Goal: Task Accomplishment & Management: Manage account settings

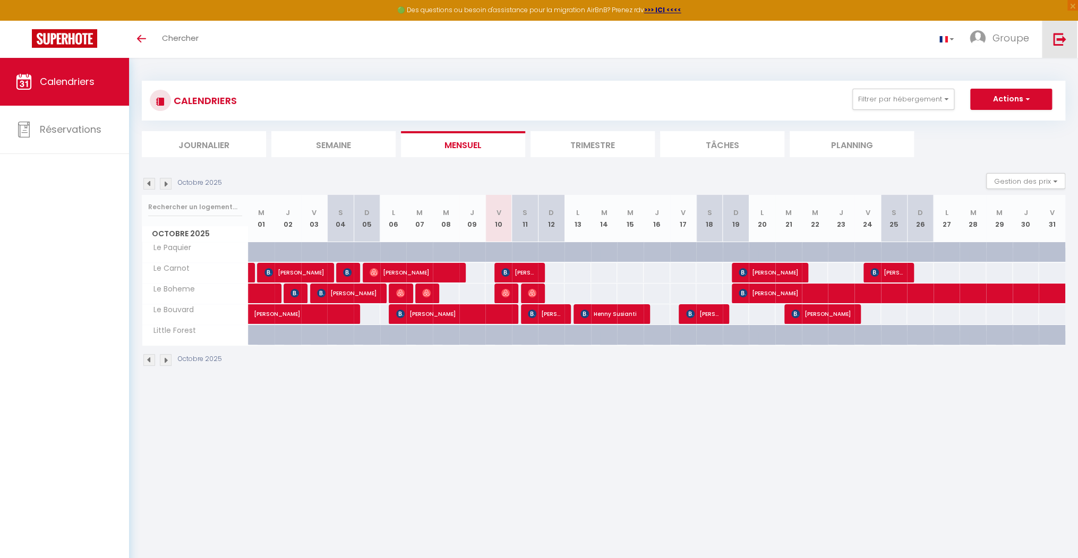
click at [589, 53] on link at bounding box center [1059, 39] width 35 height 37
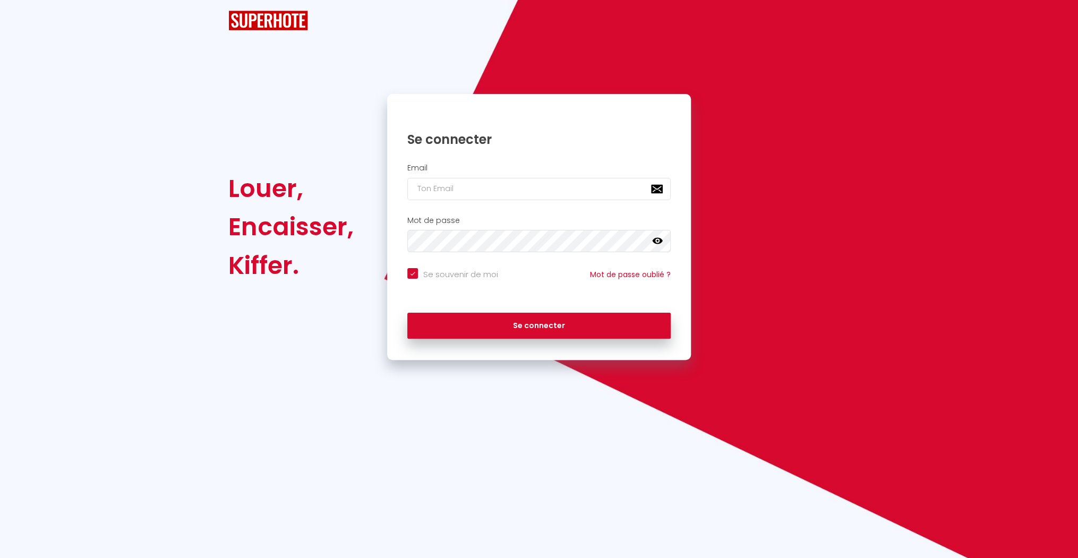
checkbox input "true"
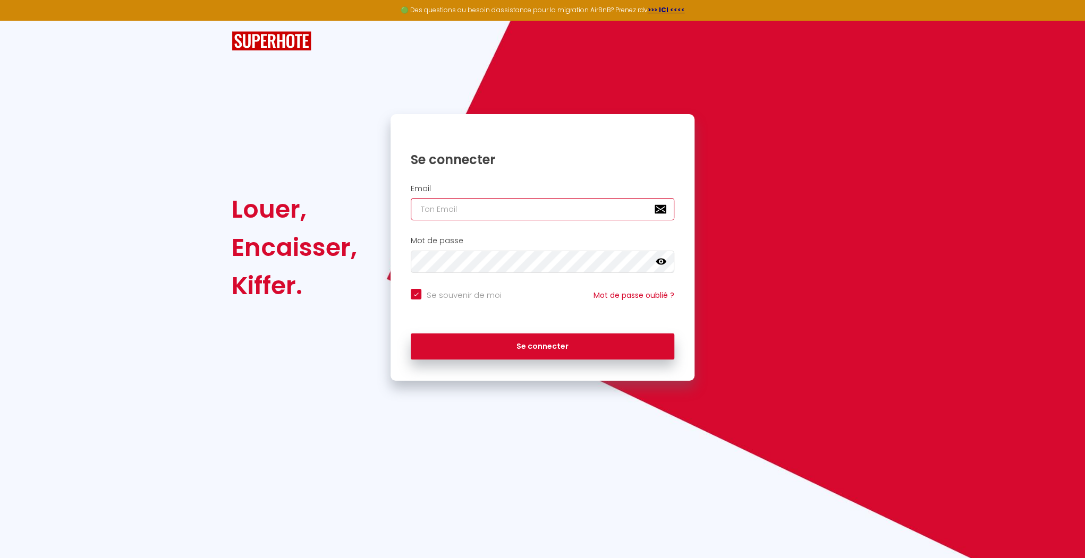
type input "[EMAIL_ADDRESS][DOMAIN_NAME]"
checkbox input "true"
click at [571, 221] on div "Email [EMAIL_ADDRESS][DOMAIN_NAME]" at bounding box center [542, 205] width 304 height 53
click at [565, 203] on input "[EMAIL_ADDRESS][DOMAIN_NAME]" at bounding box center [542, 209] width 263 height 22
type input "[EMAIL_ADDRESS][DOMAIN_NAME]"
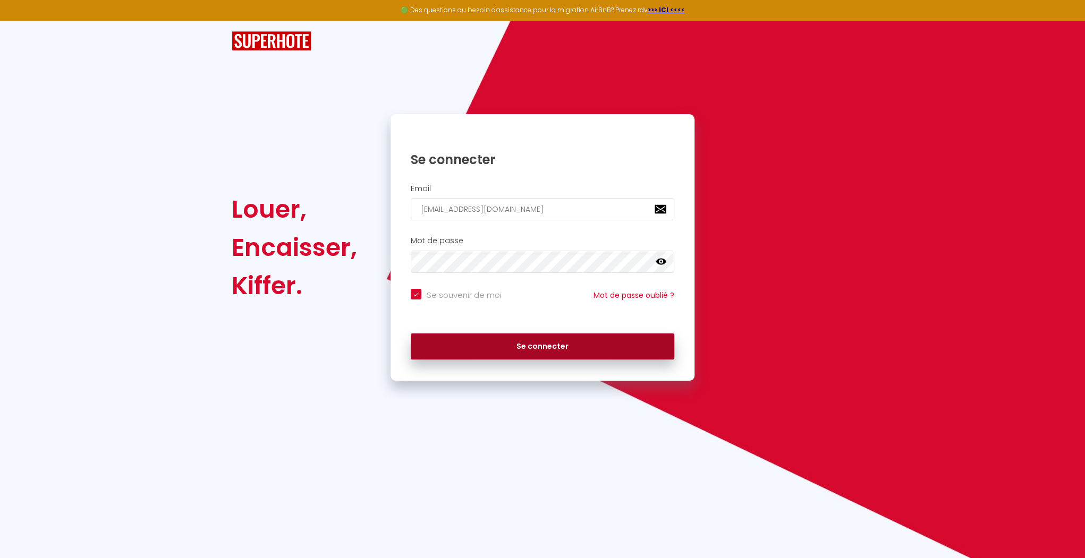
click at [507, 344] on button "Se connecter" at bounding box center [542, 347] width 263 height 27
checkbox input "true"
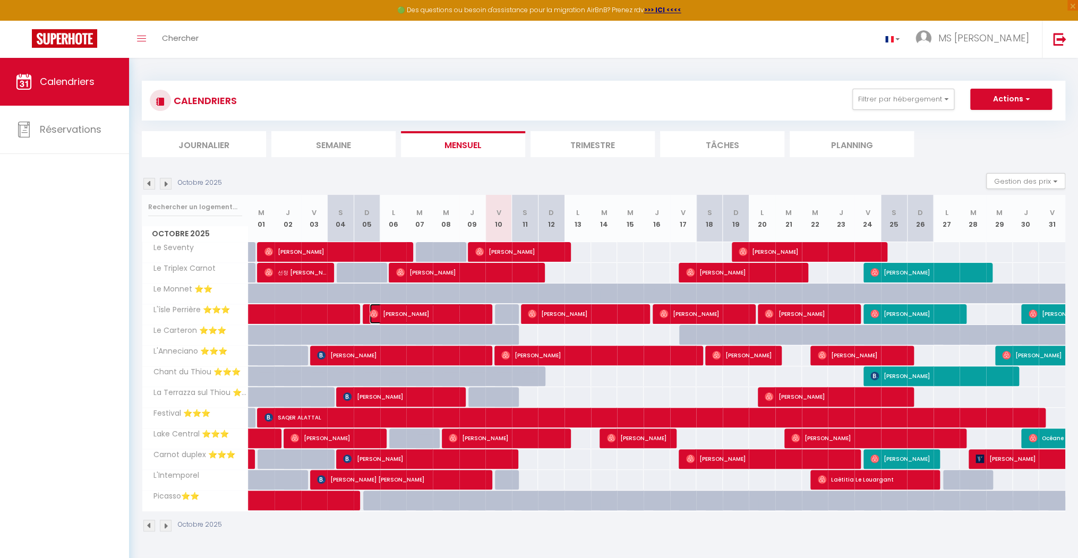
click at [470, 310] on span "[PERSON_NAME]" at bounding box center [427, 314] width 115 height 20
select select "OK"
select select "1"
select select "0"
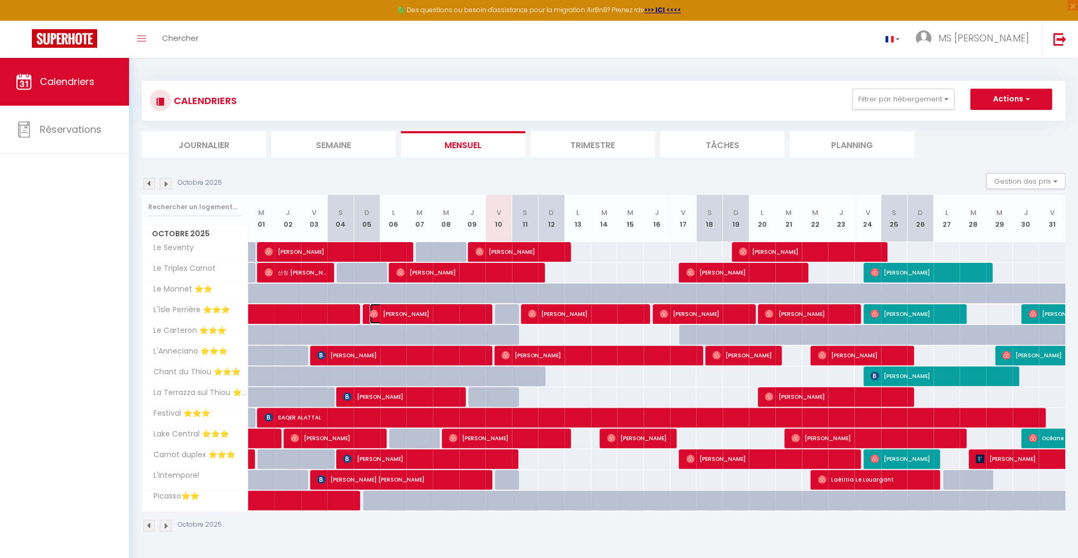
select select "1"
select select
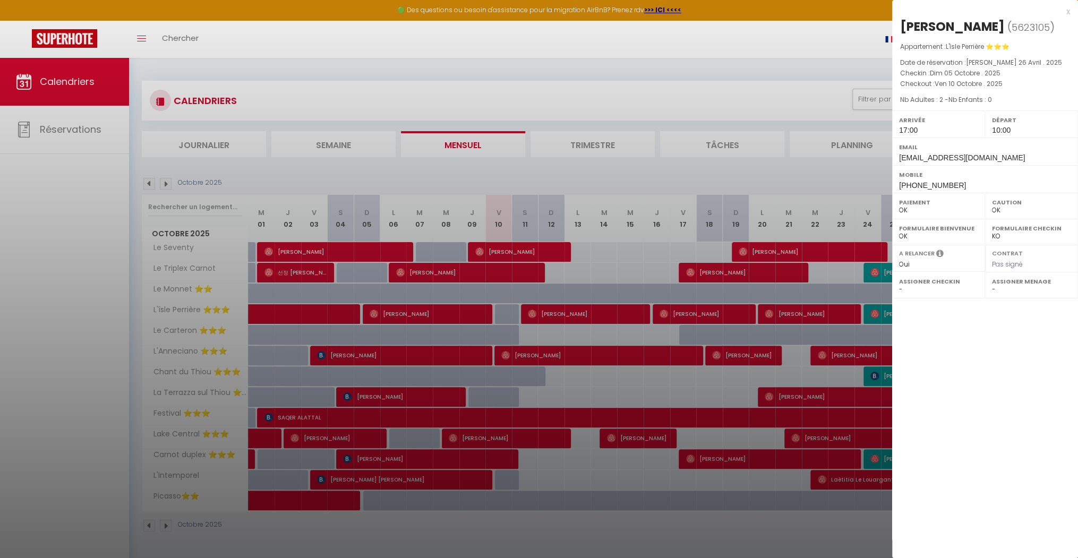
click at [476, 310] on div at bounding box center [539, 279] width 1078 height 558
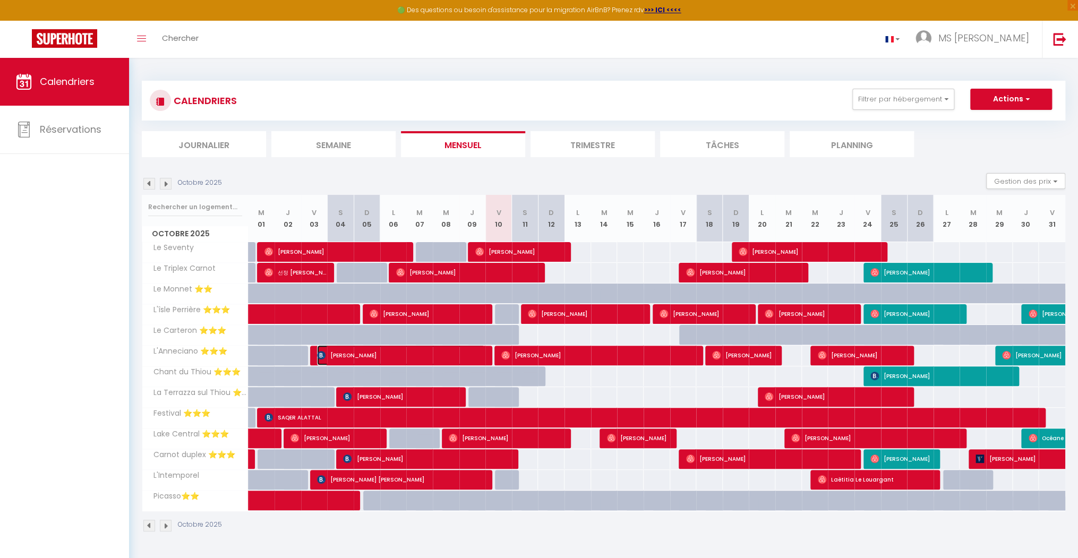
click at [472, 353] on span "[PERSON_NAME]" at bounding box center [401, 355] width 168 height 20
select select "20817"
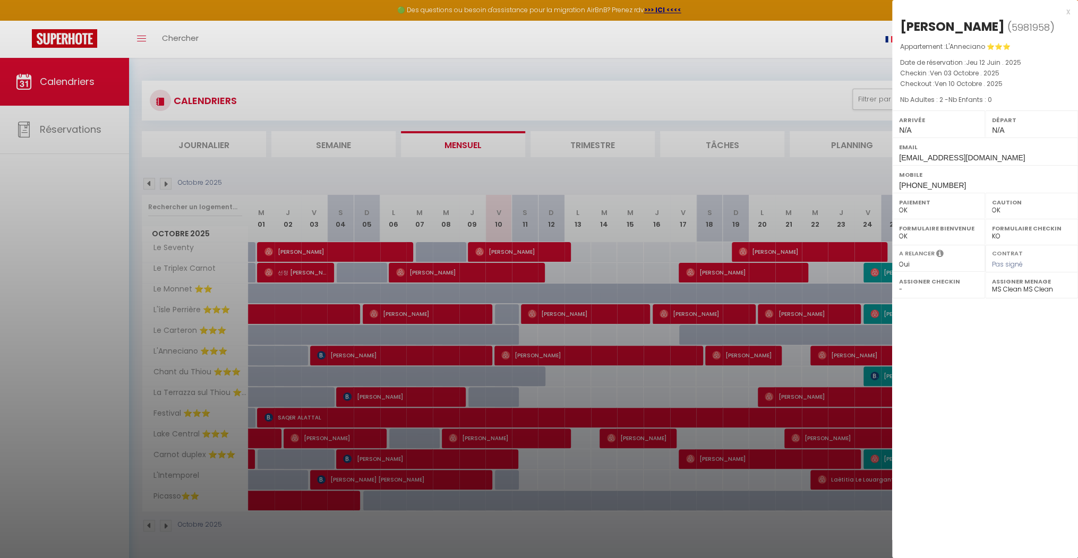
click at [478, 356] on div at bounding box center [539, 279] width 1078 height 558
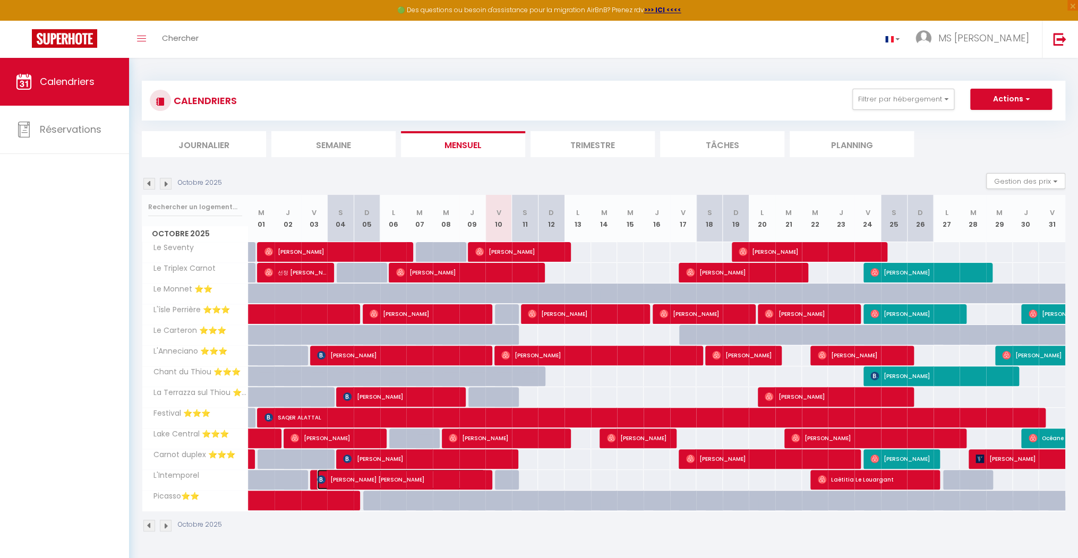
click at [463, 481] on span "[PERSON_NAME] [PERSON_NAME]" at bounding box center [401, 480] width 168 height 20
select select "1"
select select
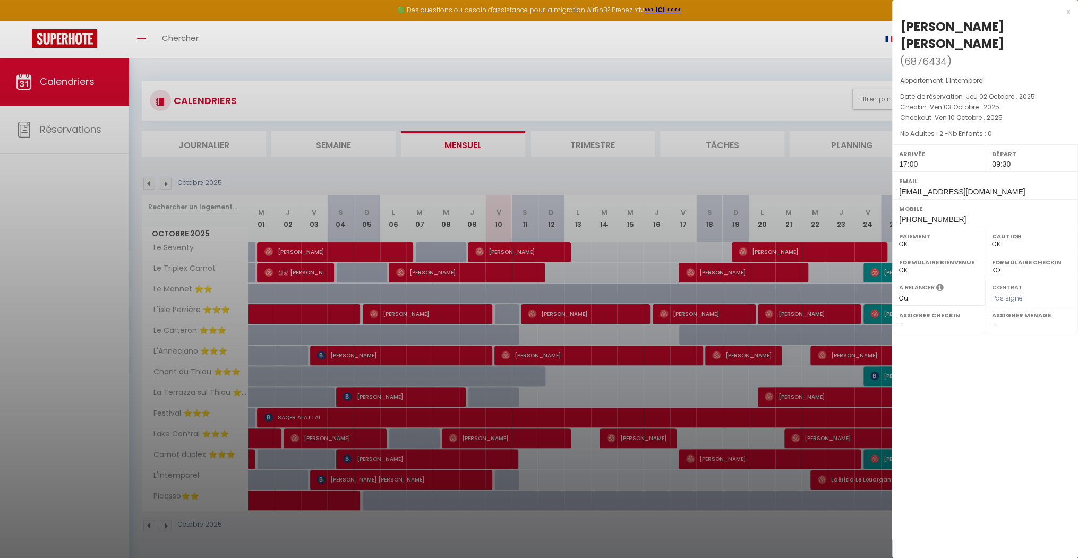
click at [560, 381] on div at bounding box center [539, 279] width 1078 height 558
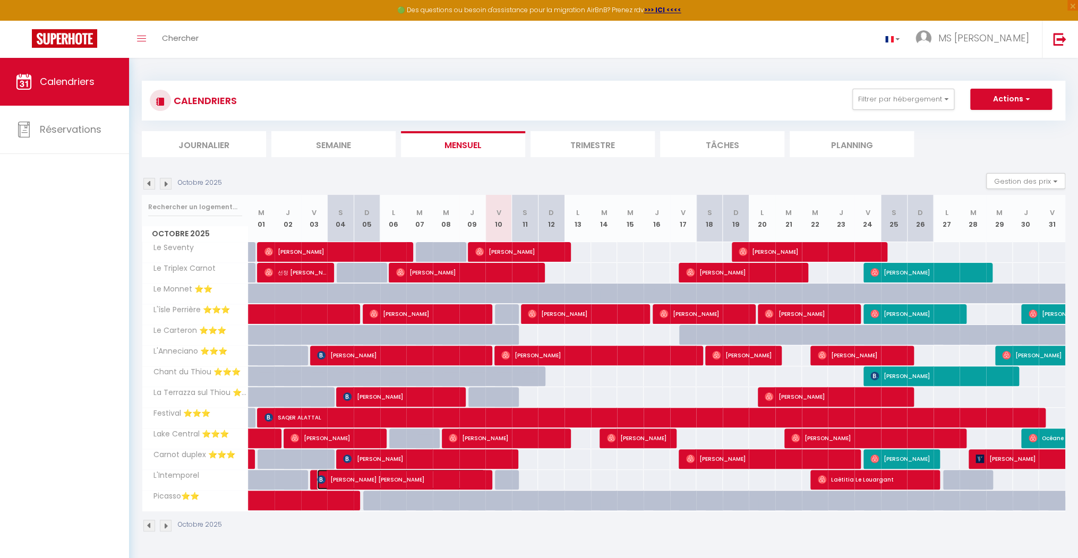
click at [478, 474] on span "[PERSON_NAME] [PERSON_NAME]" at bounding box center [401, 480] width 168 height 20
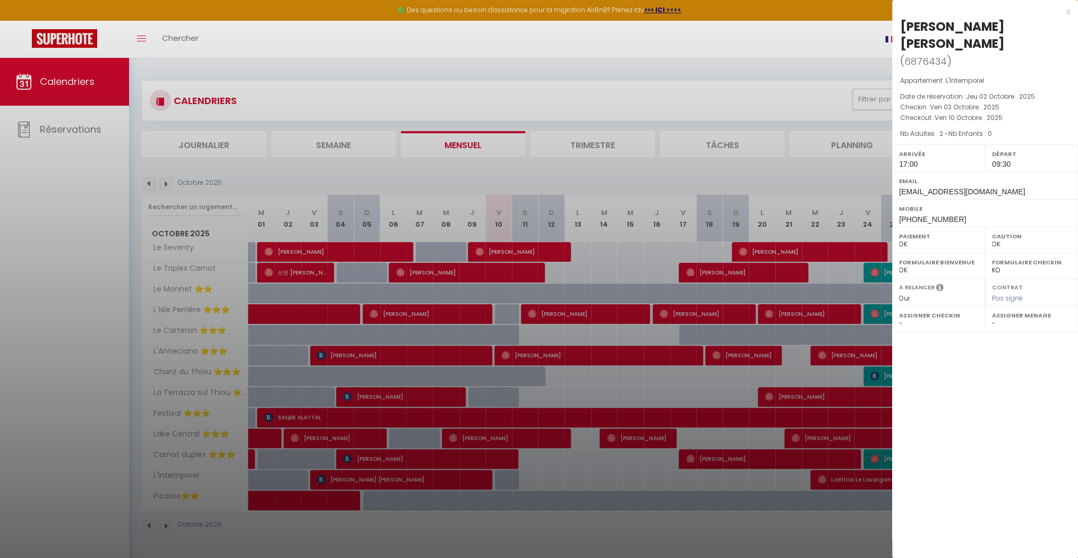
click at [589, 364] on div at bounding box center [539, 279] width 1078 height 558
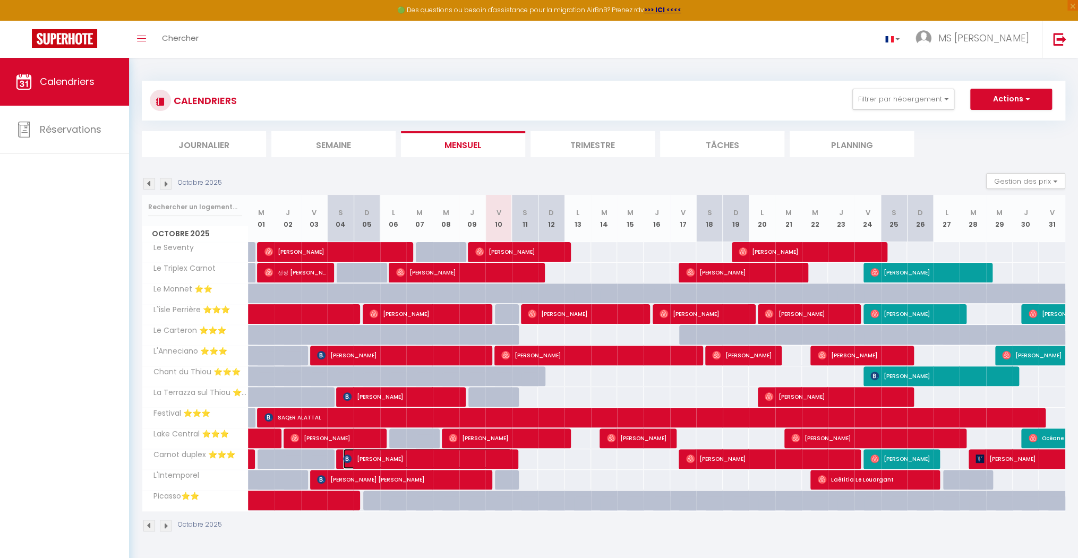
click at [487, 460] on span "[PERSON_NAME]" at bounding box center [427, 459] width 168 height 20
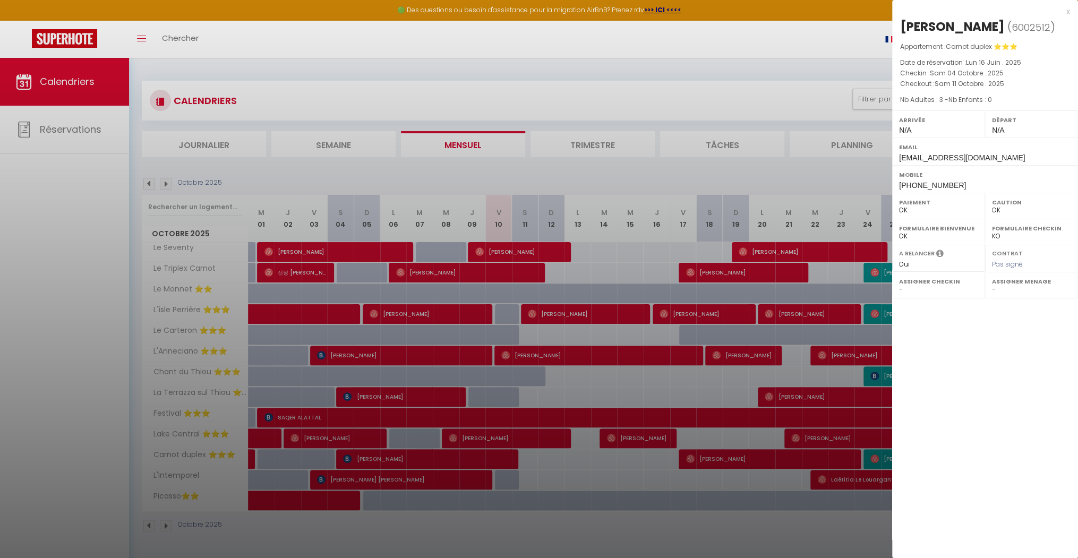
click at [470, 463] on div at bounding box center [539, 279] width 1078 height 558
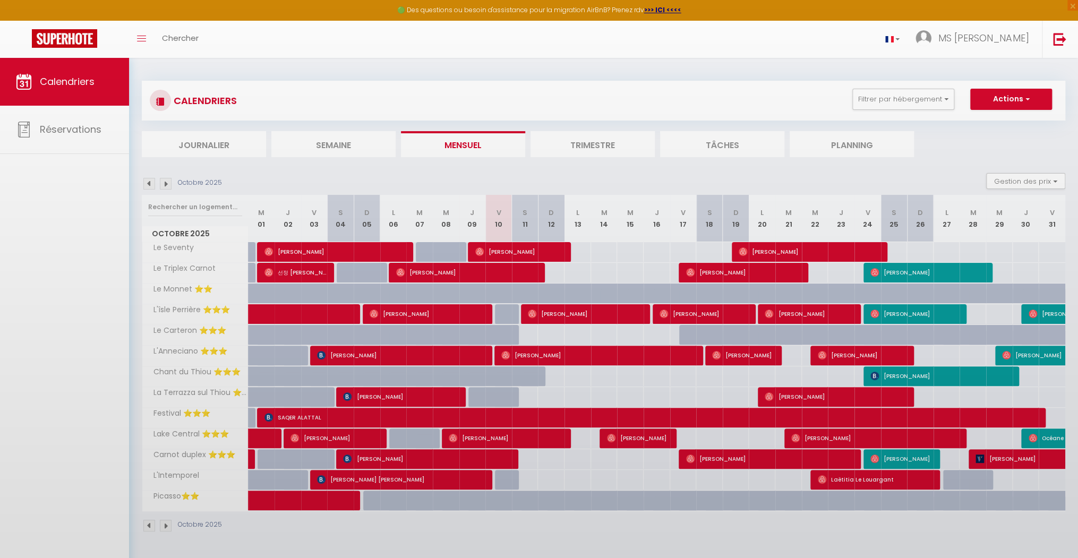
click at [467, 476] on body "🟢 Des questions ou besoin d'assistance pour la migration AirBnB? Prenez rdv >>>…" at bounding box center [539, 337] width 1078 height 558
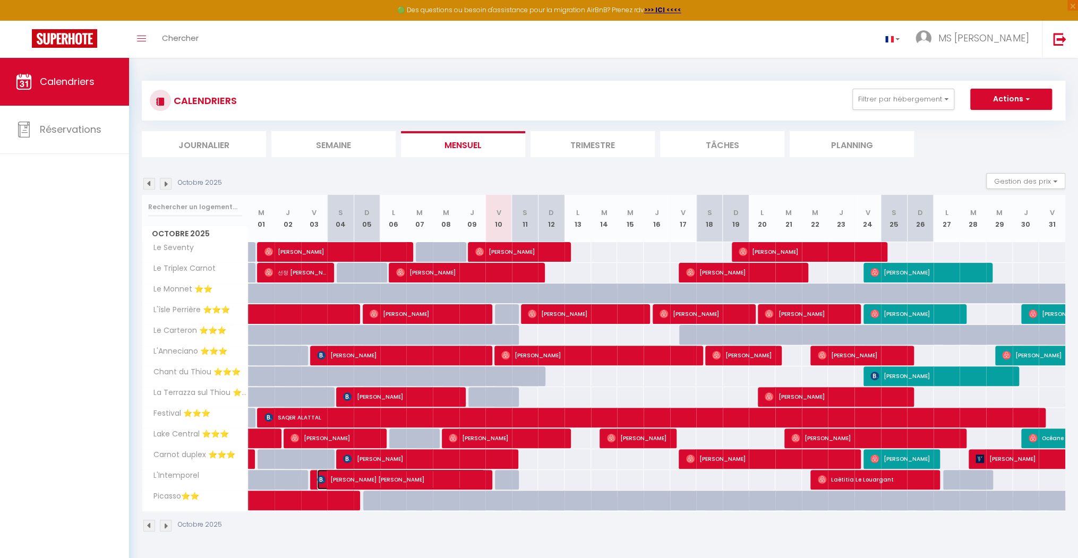
click at [467, 476] on span "[PERSON_NAME] [PERSON_NAME]" at bounding box center [401, 480] width 168 height 20
select select "1"
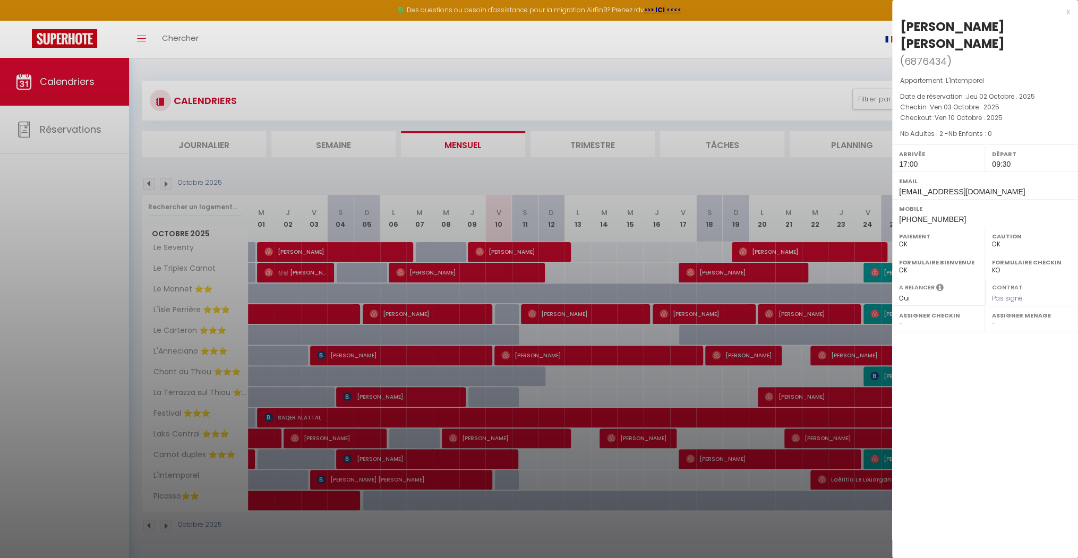
click at [518, 436] on div at bounding box center [539, 279] width 1078 height 558
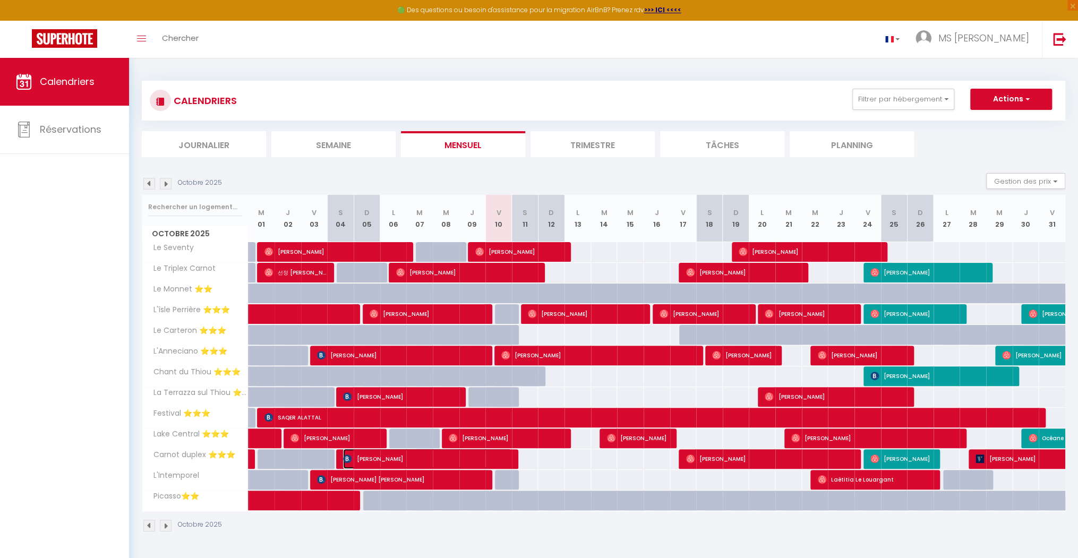
click at [489, 455] on span "[PERSON_NAME]" at bounding box center [427, 459] width 168 height 20
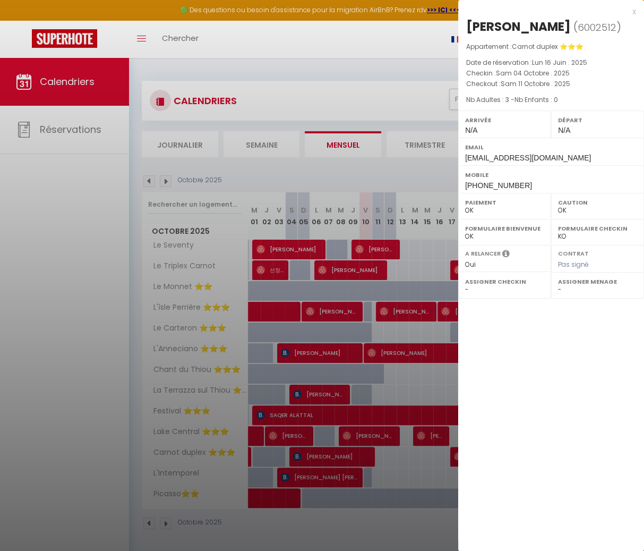
click at [368, 66] on div at bounding box center [322, 275] width 644 height 551
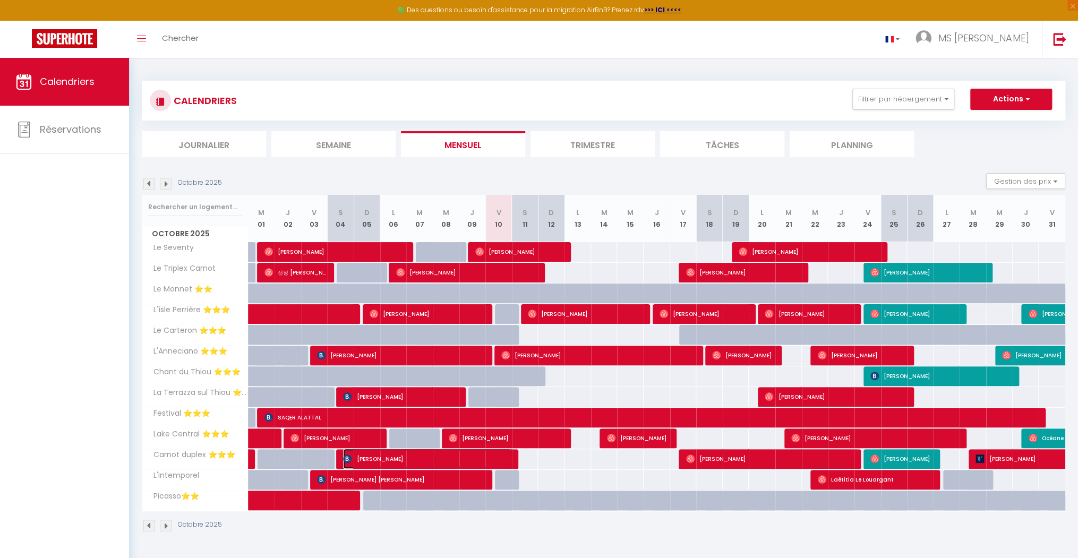
click at [498, 454] on span "[PERSON_NAME]" at bounding box center [427, 459] width 168 height 20
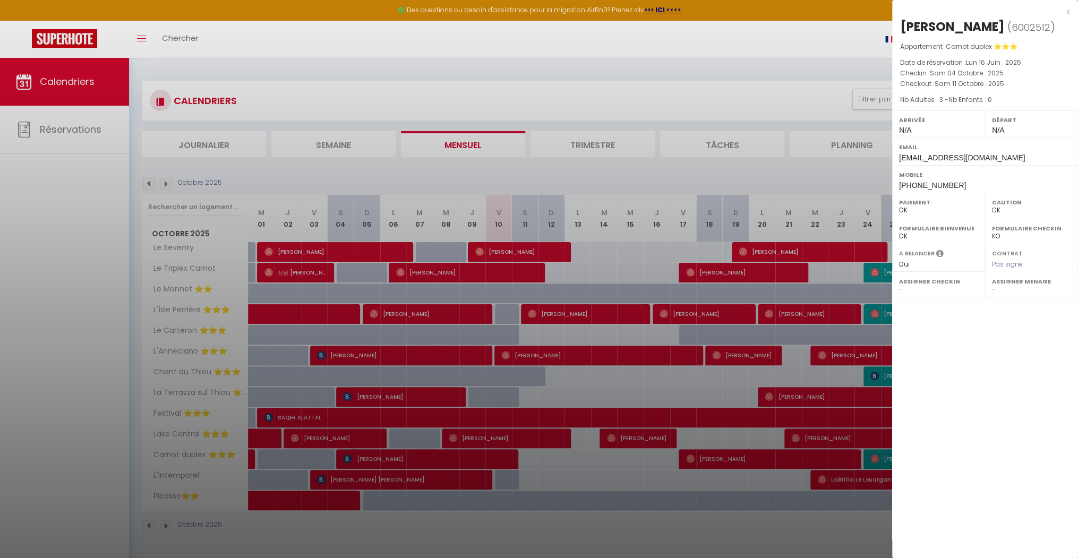
click at [523, 457] on div at bounding box center [539, 279] width 1078 height 558
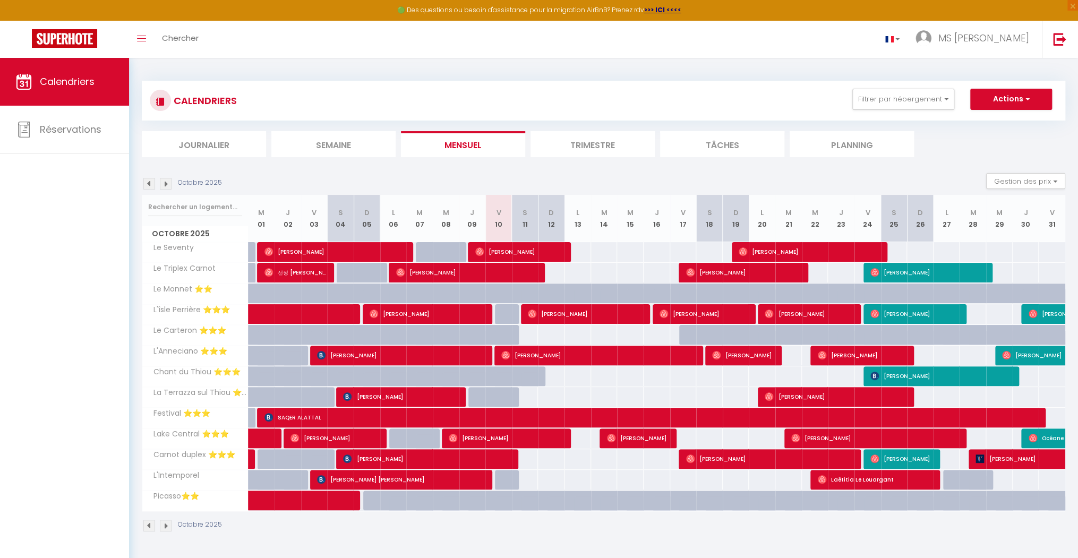
click at [513, 457] on div at bounding box center [505, 459] width 27 height 20
click at [510, 457] on span "[PERSON_NAME]" at bounding box center [427, 459] width 168 height 20
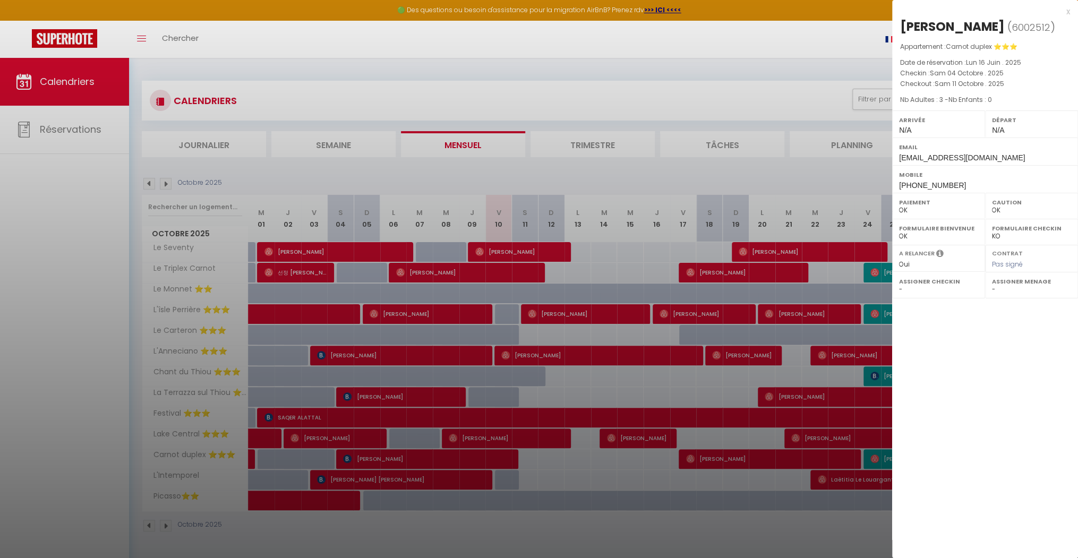
click at [540, 459] on div at bounding box center [539, 279] width 1078 height 558
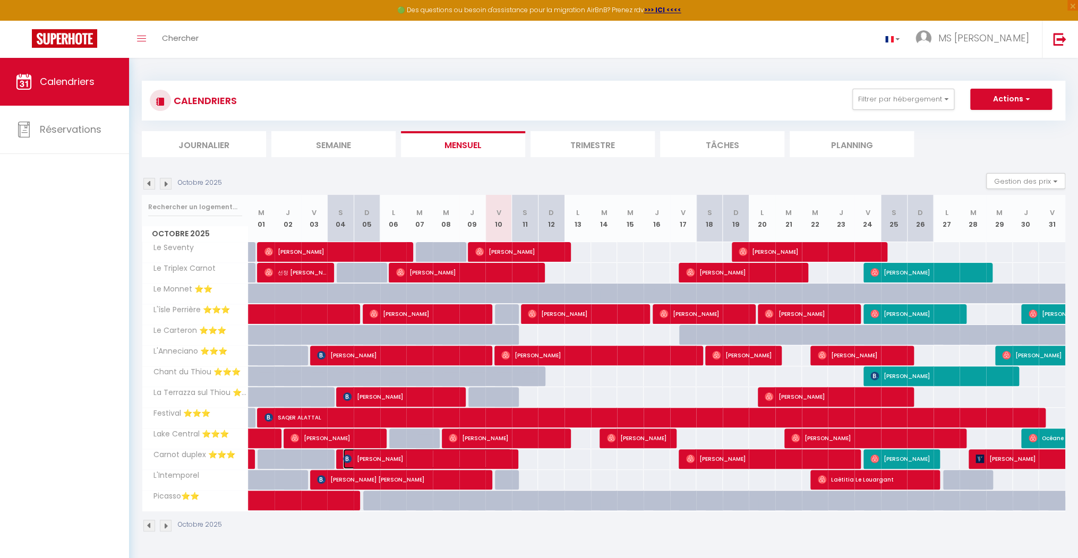
click at [508, 457] on span "[PERSON_NAME]" at bounding box center [427, 459] width 168 height 20
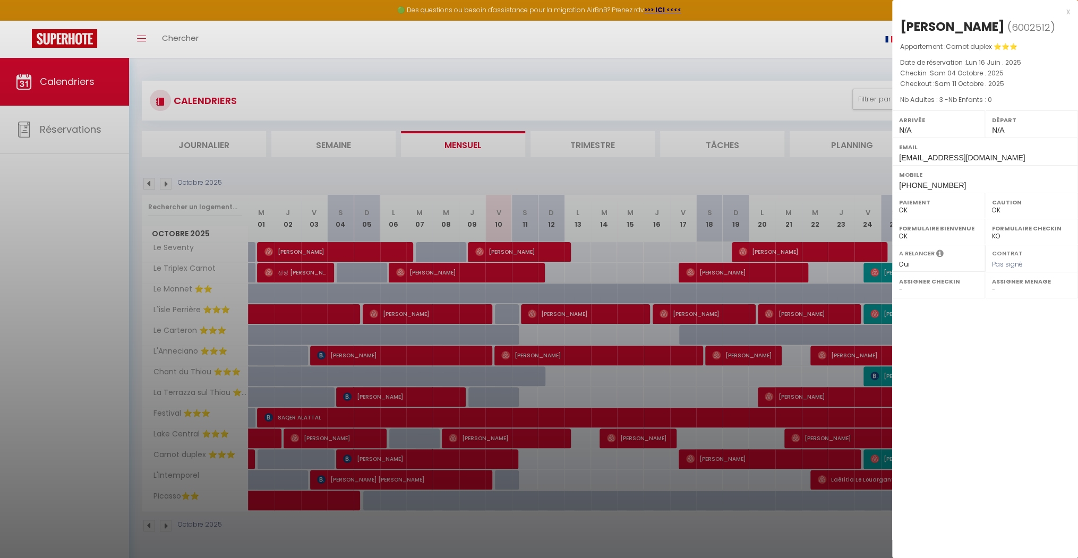
click at [521, 455] on div at bounding box center [539, 279] width 1078 height 558
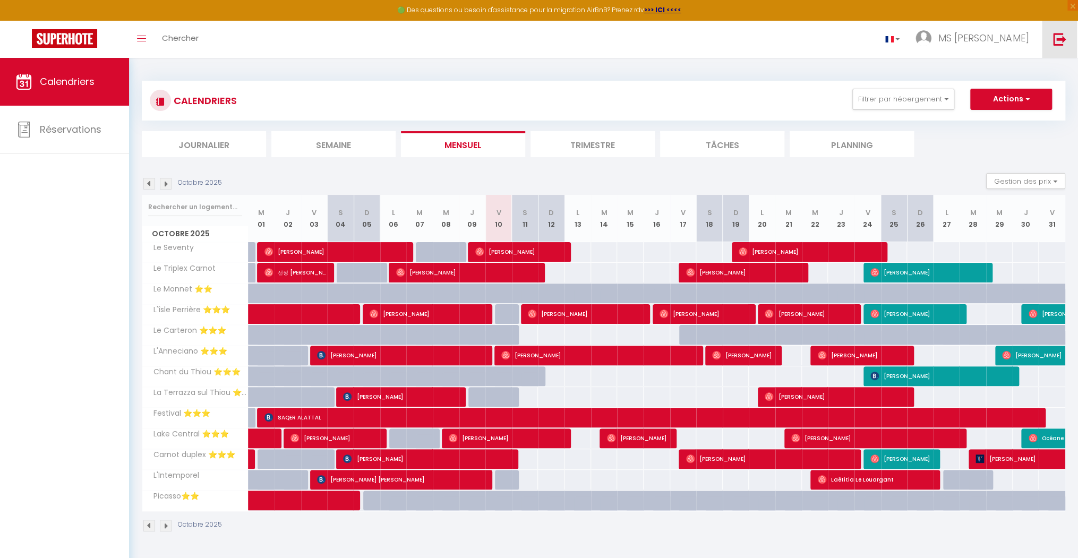
click at [589, 44] on img at bounding box center [1059, 38] width 13 height 13
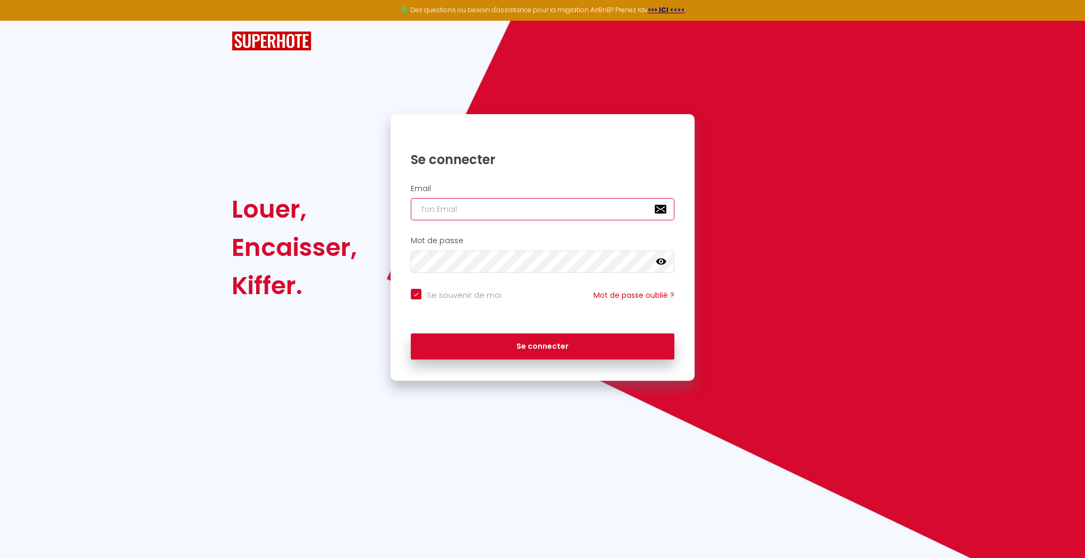
type input "[EMAIL_ADDRESS][DOMAIN_NAME]"
checkbox input "true"
click at [529, 214] on input "[EMAIL_ADDRESS][DOMAIN_NAME]" at bounding box center [542, 209] width 263 height 22
type input "[EMAIL_ADDRESS][DOMAIN_NAME]"
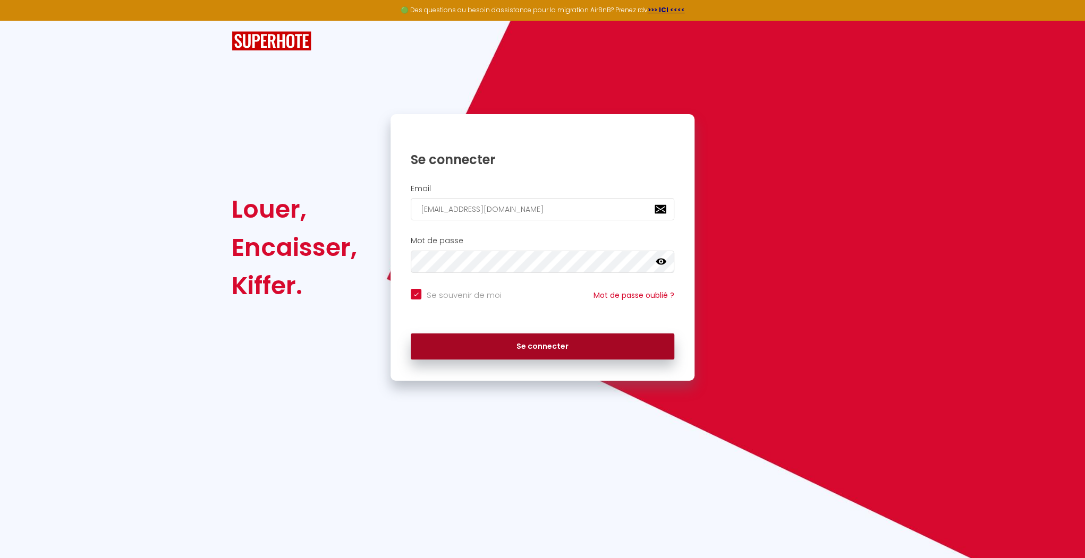
click at [496, 345] on button "Se connecter" at bounding box center [542, 347] width 263 height 27
checkbox input "true"
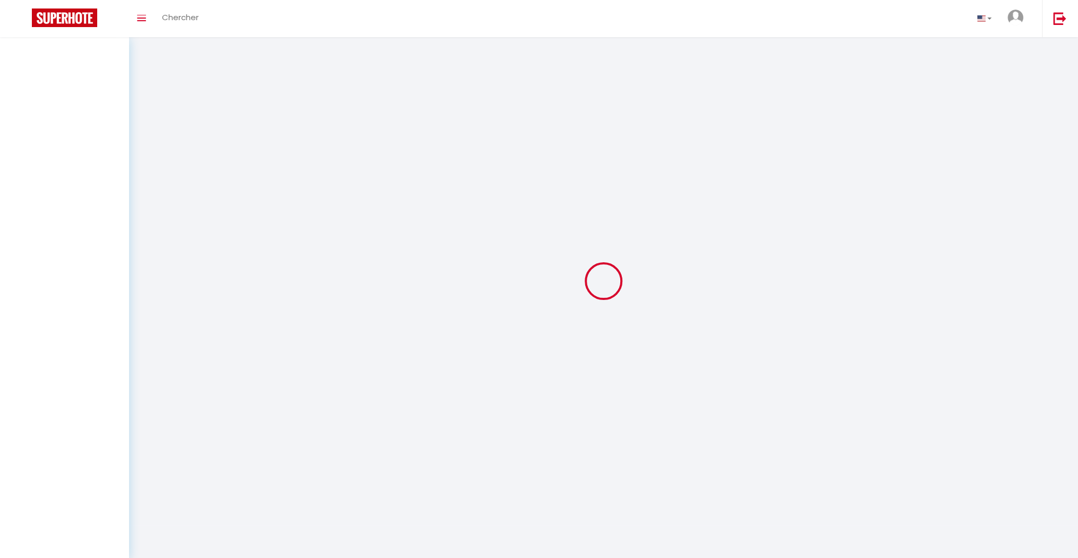
select select
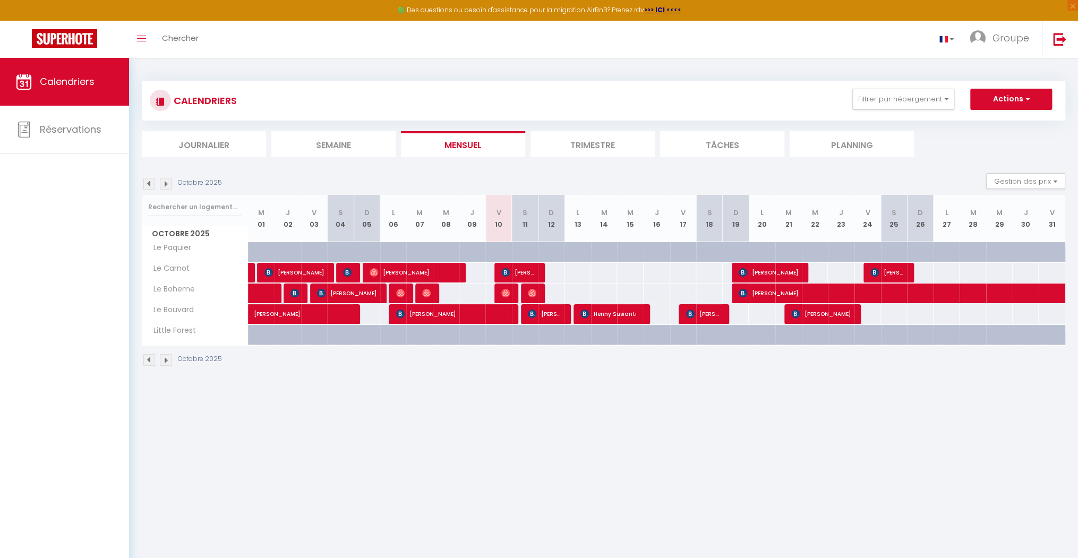
select select
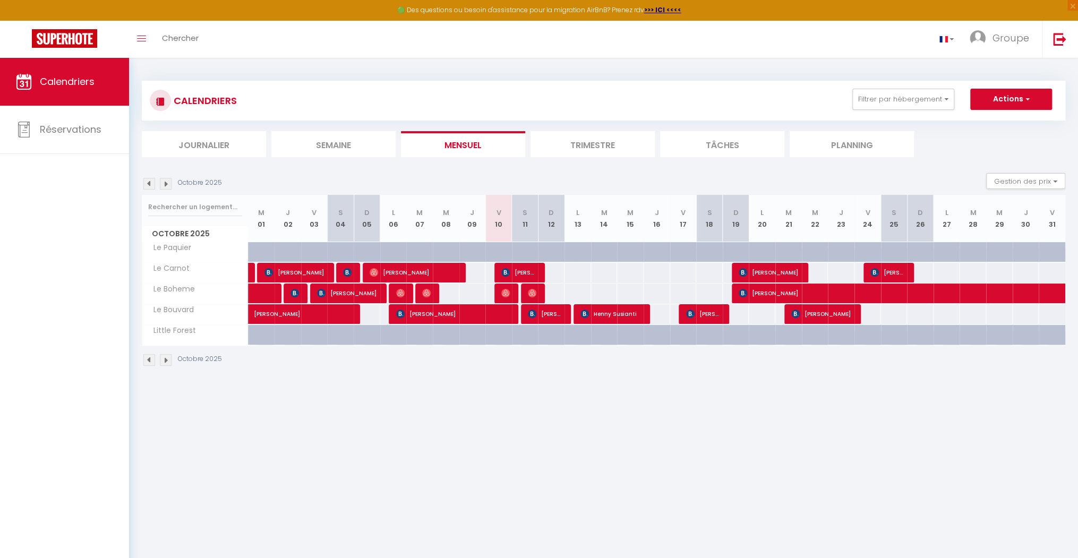
select select
click at [504, 289] on img at bounding box center [505, 293] width 8 height 8
select select "OK"
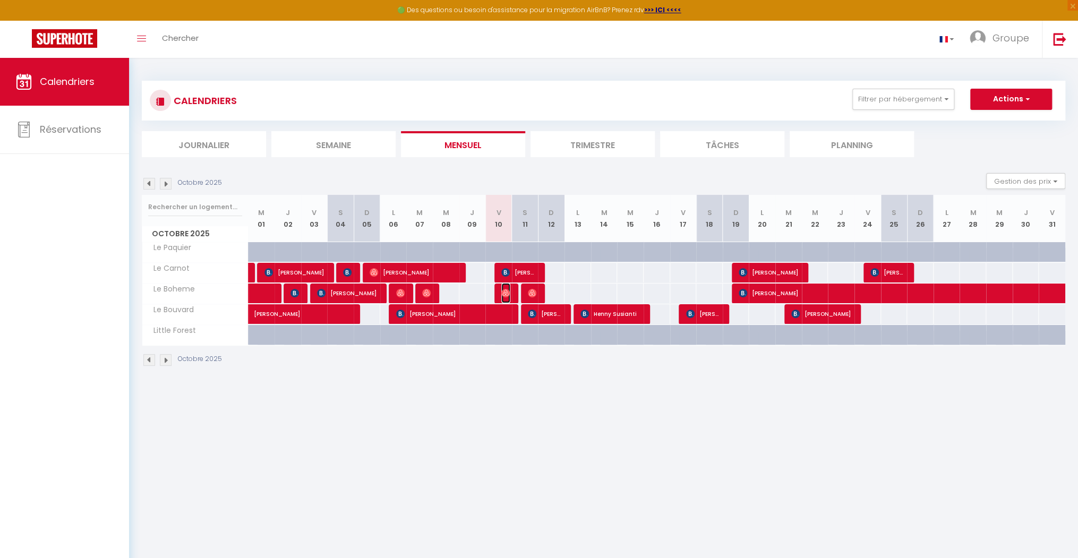
select select "1"
select select "0"
select select "1"
select select
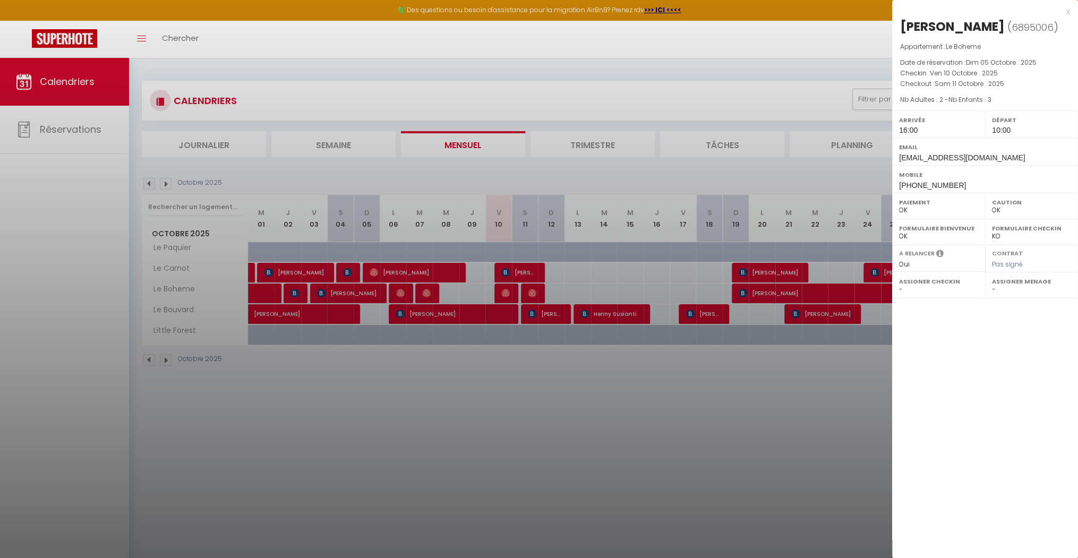
click at [542, 287] on div at bounding box center [539, 279] width 1078 height 558
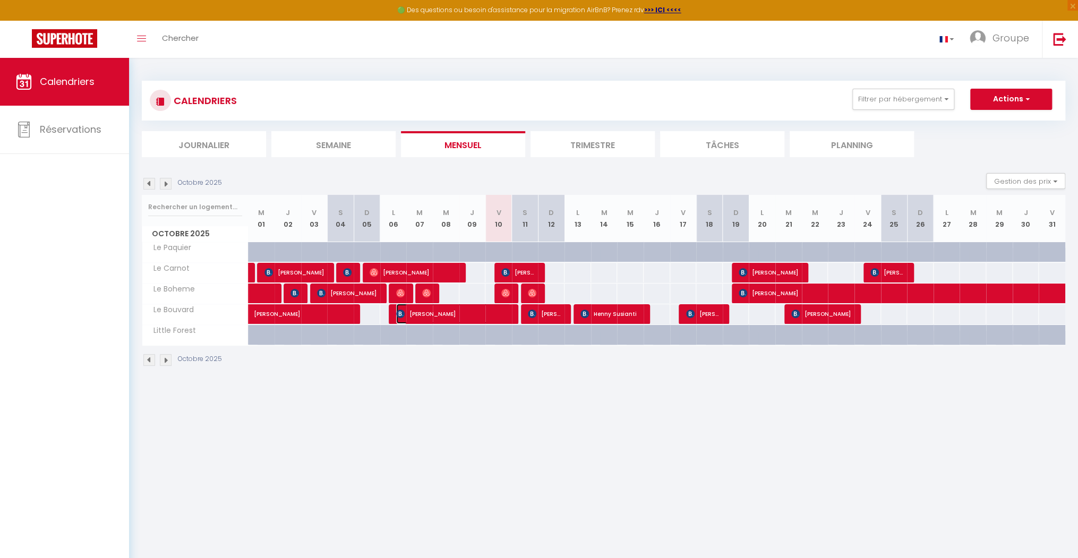
click at [501, 310] on span "[PERSON_NAME]" at bounding box center [453, 314] width 115 height 20
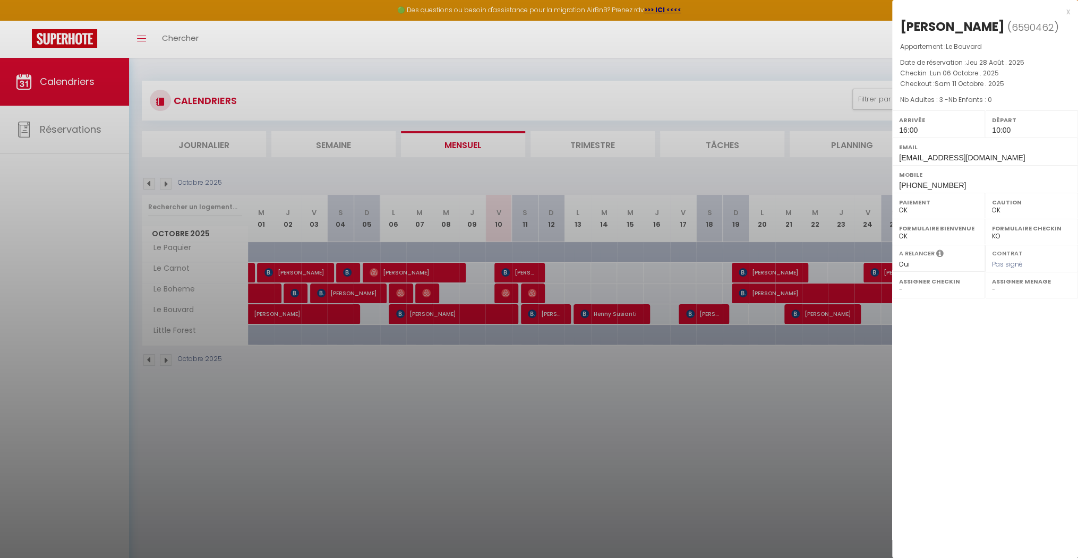
click at [589, 315] on div at bounding box center [539, 279] width 1078 height 558
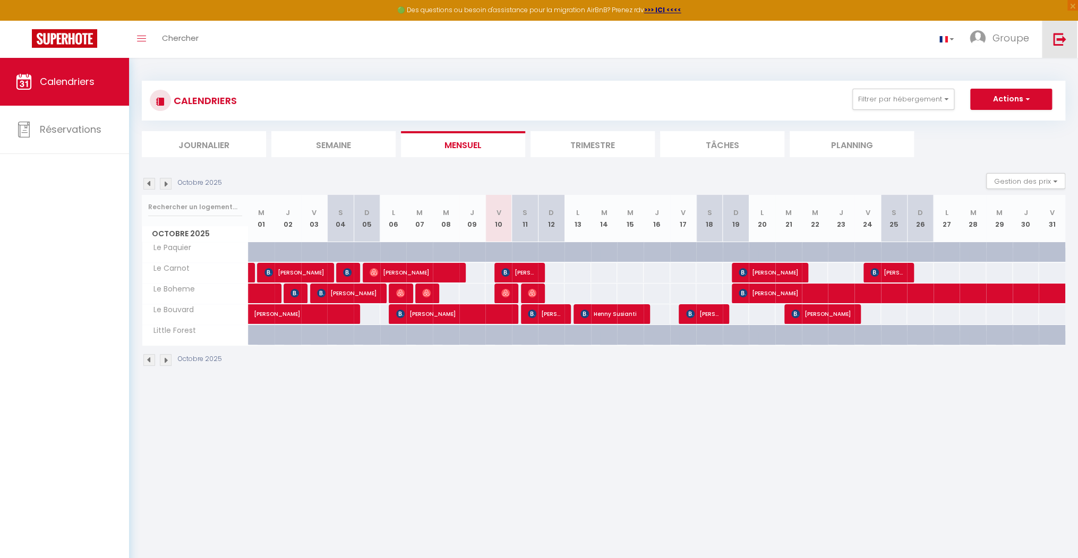
click at [589, 47] on link at bounding box center [1059, 39] width 35 height 37
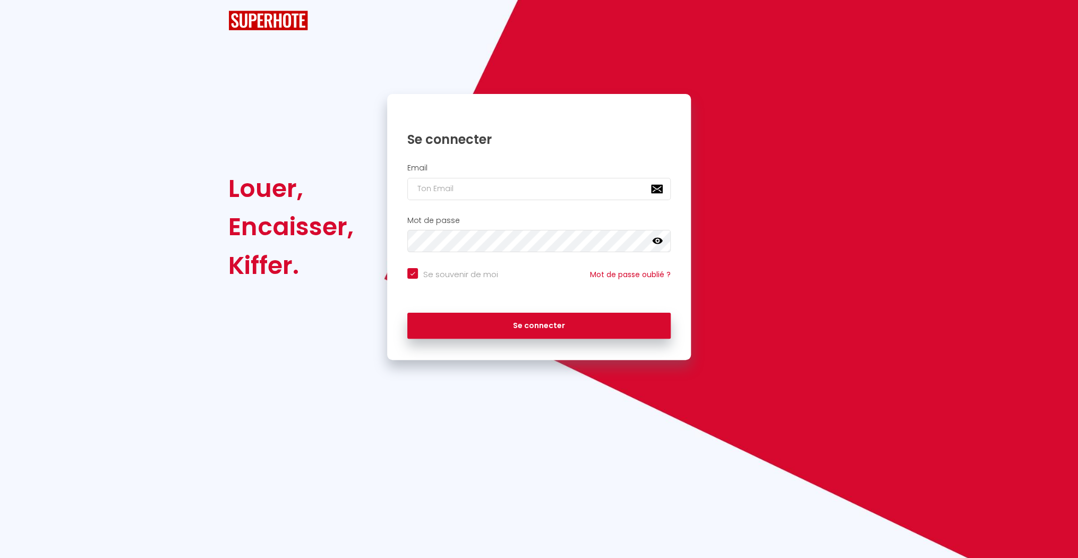
checkbox input "true"
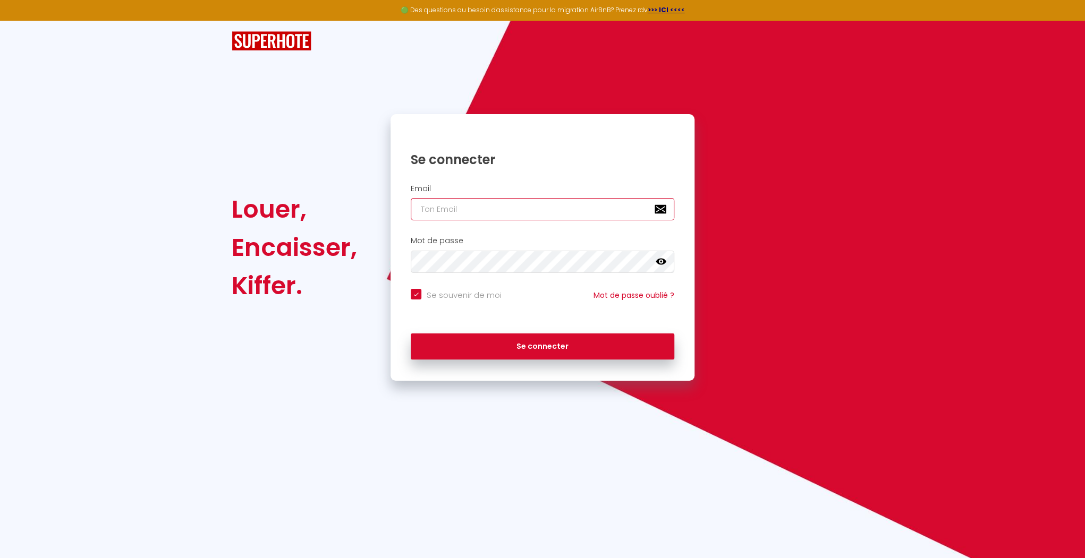
type input "[EMAIL_ADDRESS][DOMAIN_NAME]"
checkbox input "true"
click at [589, 210] on input "[EMAIL_ADDRESS][DOMAIN_NAME]" at bounding box center [542, 209] width 263 height 22
type input "[EMAIL_ADDRESS][DOMAIN_NAME]"
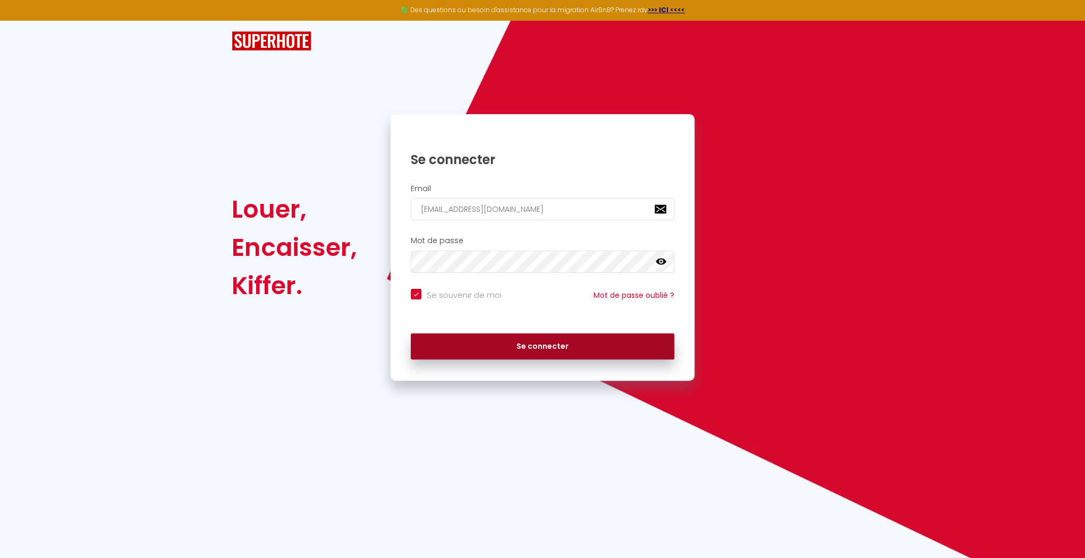
click at [507, 338] on button "Se connecter" at bounding box center [542, 347] width 263 height 27
checkbox input "true"
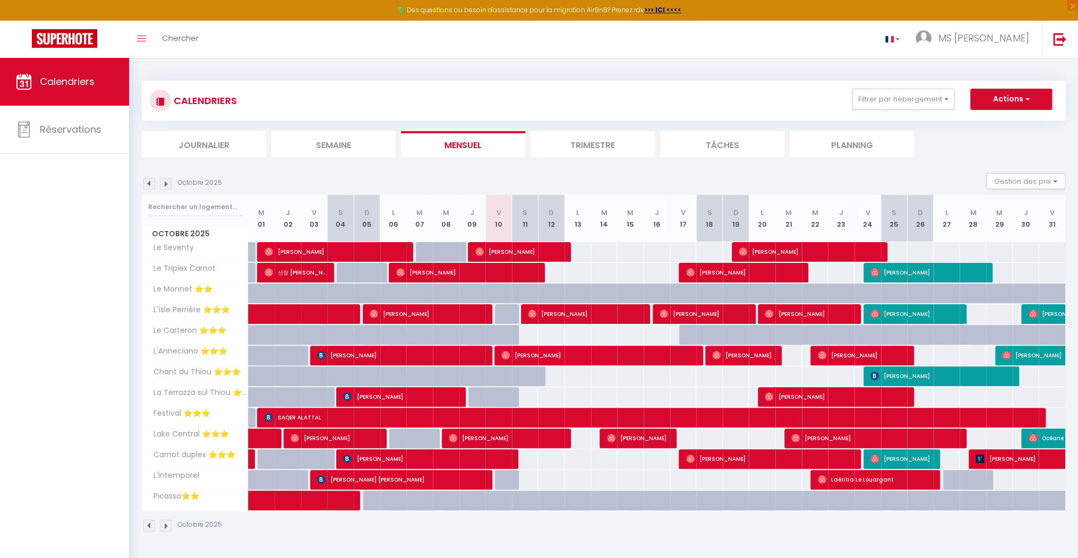
drag, startPoint x: 520, startPoint y: 387, endPoint x: 522, endPoint y: 433, distance: 46.2
drag, startPoint x: 522, startPoint y: 433, endPoint x: 499, endPoint y: 458, distance: 33.4
click at [499, 459] on span "[PERSON_NAME]" at bounding box center [427, 459] width 168 height 20
select select "OK"
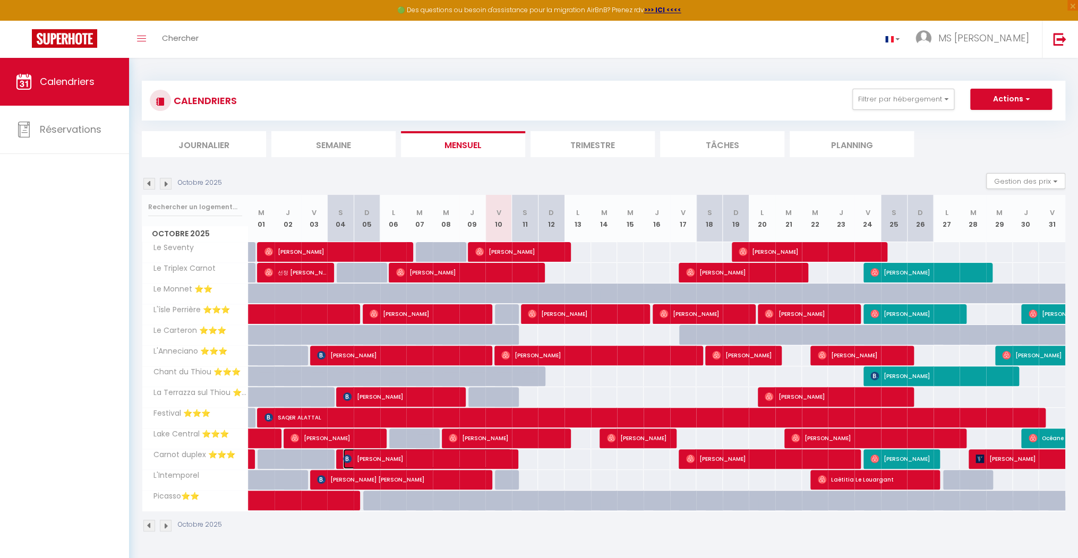
select select "0"
select select "1"
select select
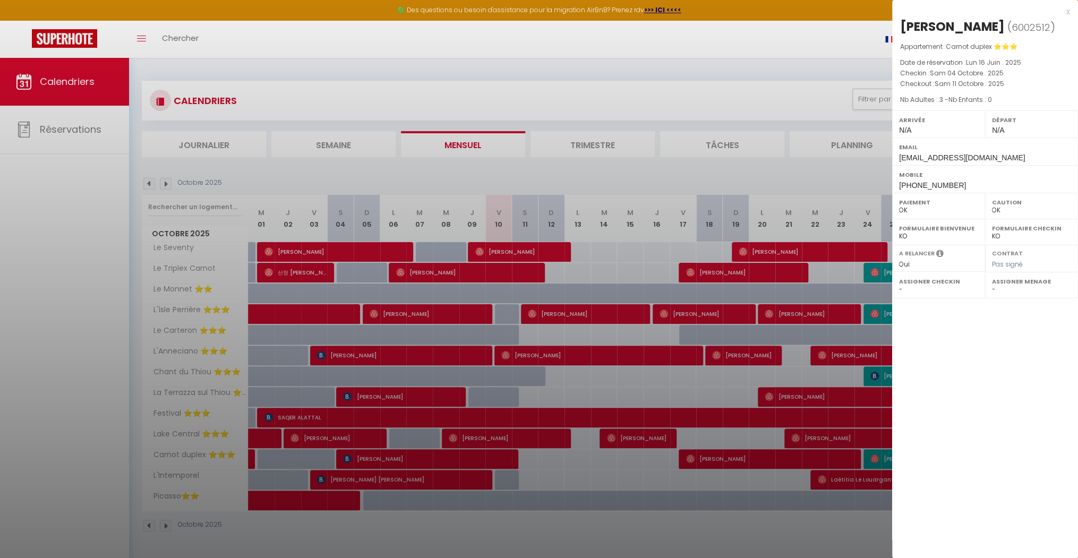
click at [498, 458] on div at bounding box center [539, 279] width 1078 height 558
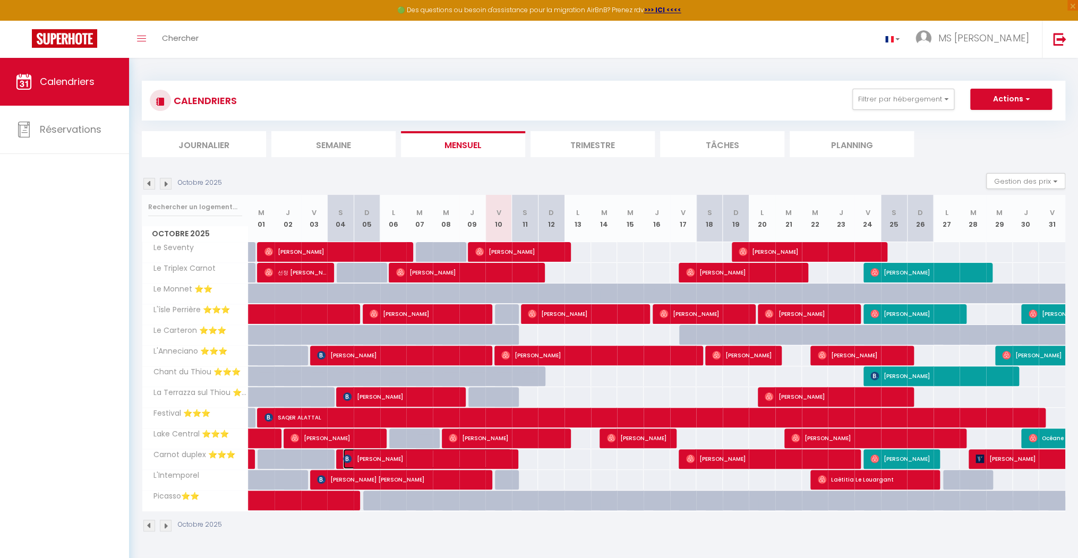
click at [483, 451] on span "[PERSON_NAME]" at bounding box center [427, 459] width 168 height 20
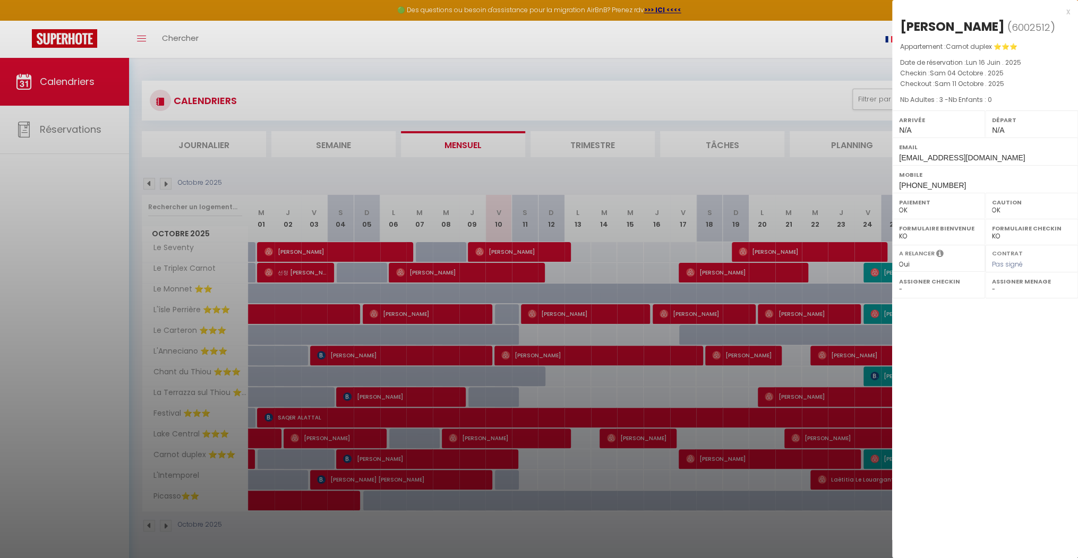
click at [589, 172] on div at bounding box center [539, 279] width 1078 height 558
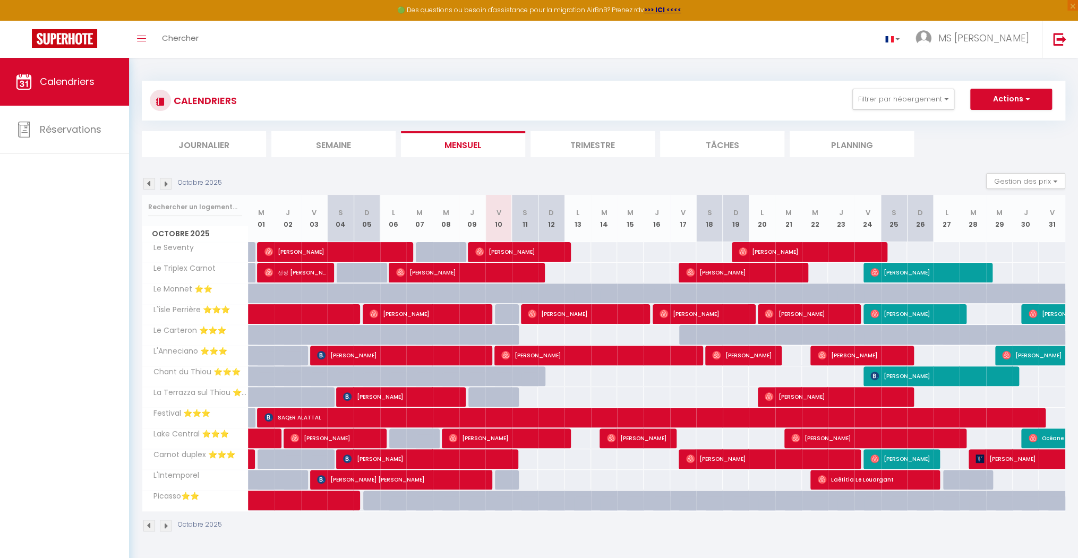
click at [538, 269] on div at bounding box center [531, 273] width 27 height 20
click at [533, 272] on span "[PERSON_NAME]" at bounding box center [467, 272] width 142 height 20
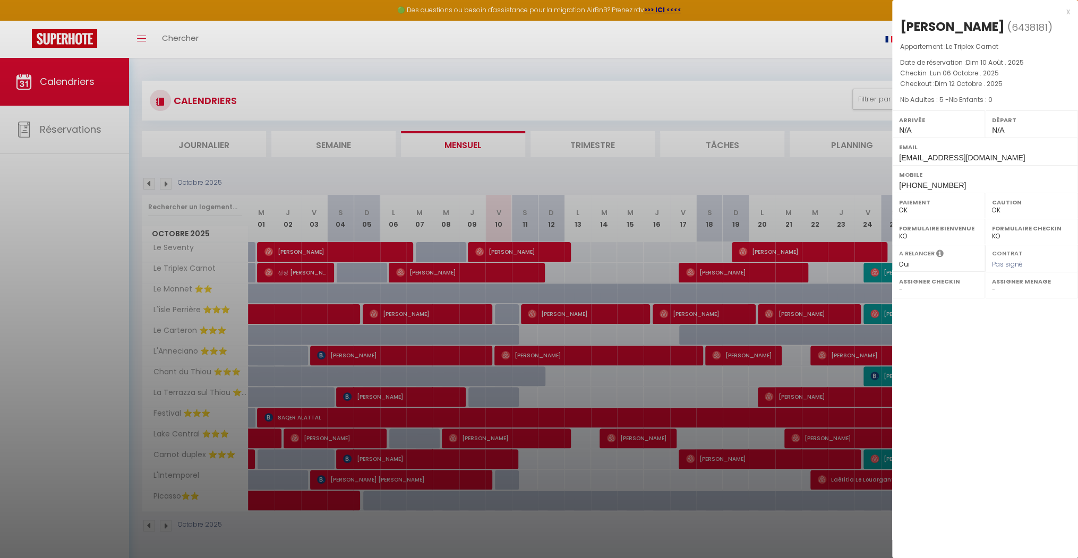
click at [556, 274] on div at bounding box center [539, 279] width 1078 height 558
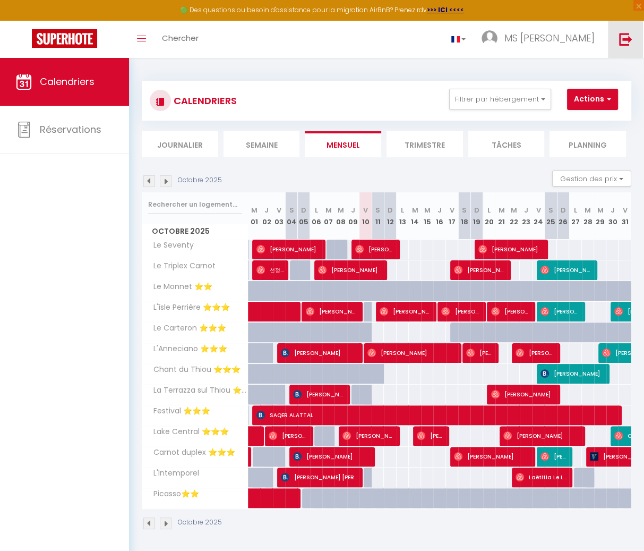
click at [589, 35] on link at bounding box center [625, 39] width 35 height 37
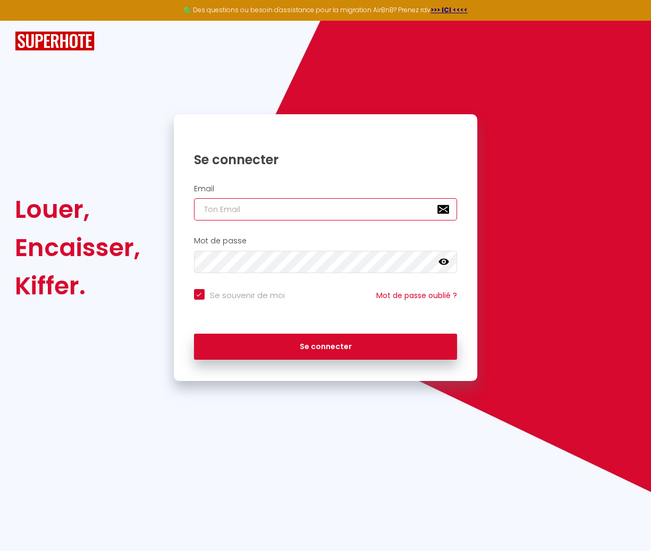
type input "[EMAIL_ADDRESS][DOMAIN_NAME]"
checkbox input "true"
click at [272, 211] on input "[EMAIL_ADDRESS][DOMAIN_NAME]" at bounding box center [325, 209] width 263 height 22
type input "[EMAIL_ADDRESS][DOMAIN_NAME]"
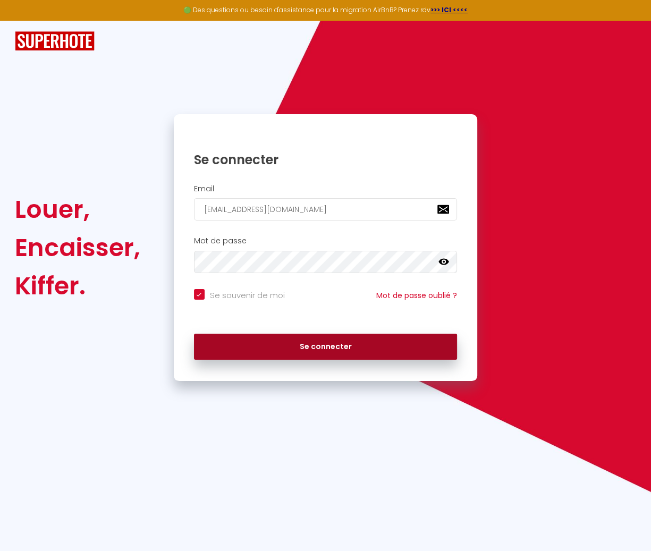
click at [262, 340] on button "Se connecter" at bounding box center [325, 347] width 263 height 27
checkbox input "true"
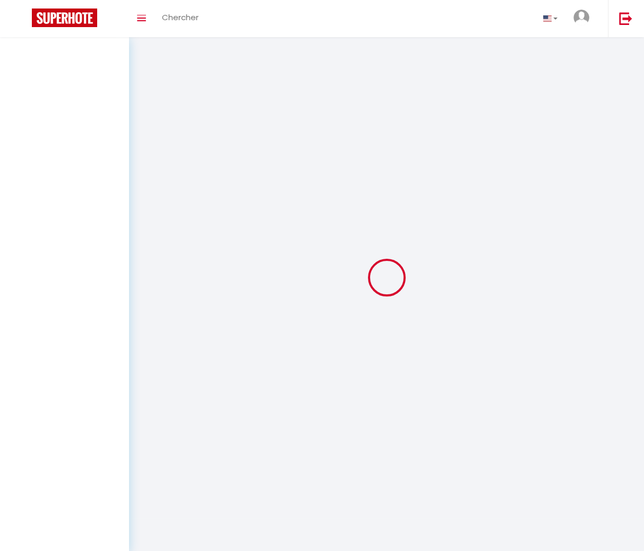
select select
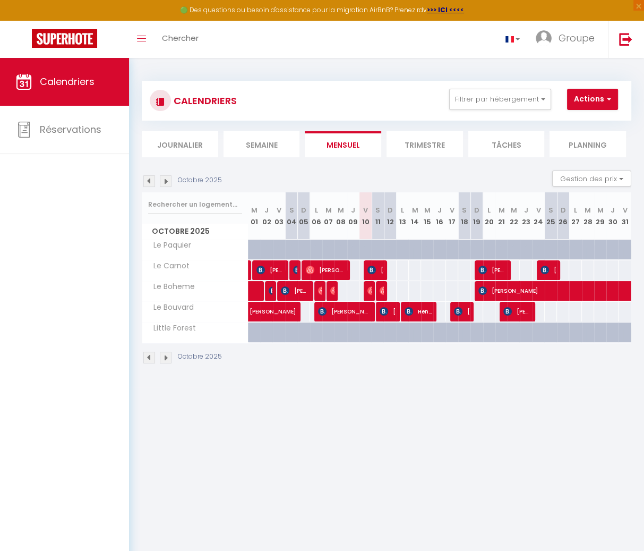
select select
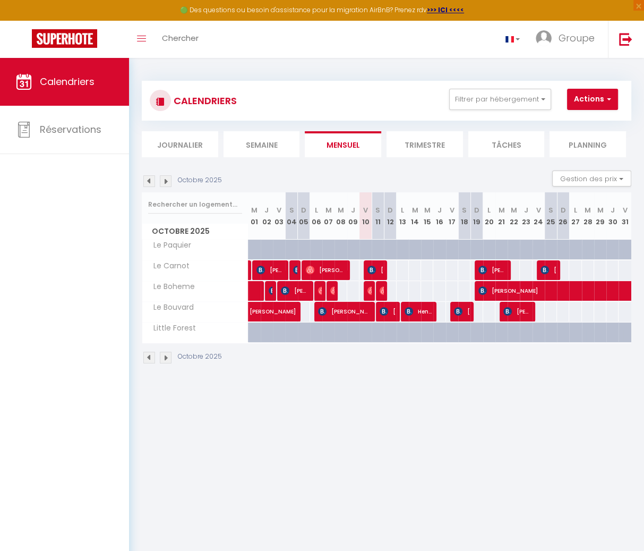
select select
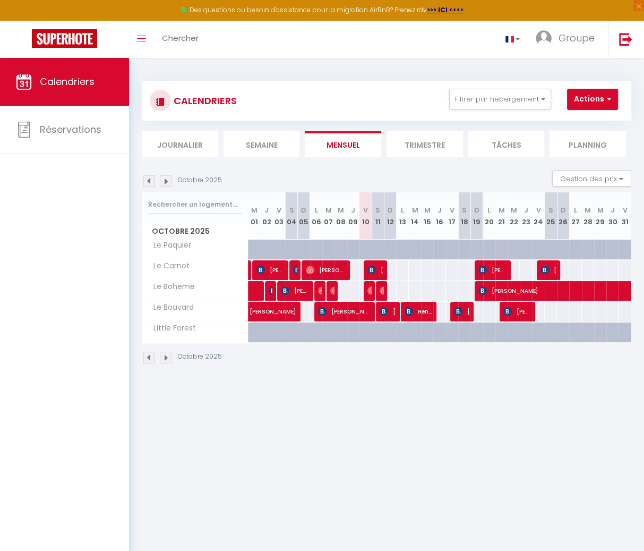
select select
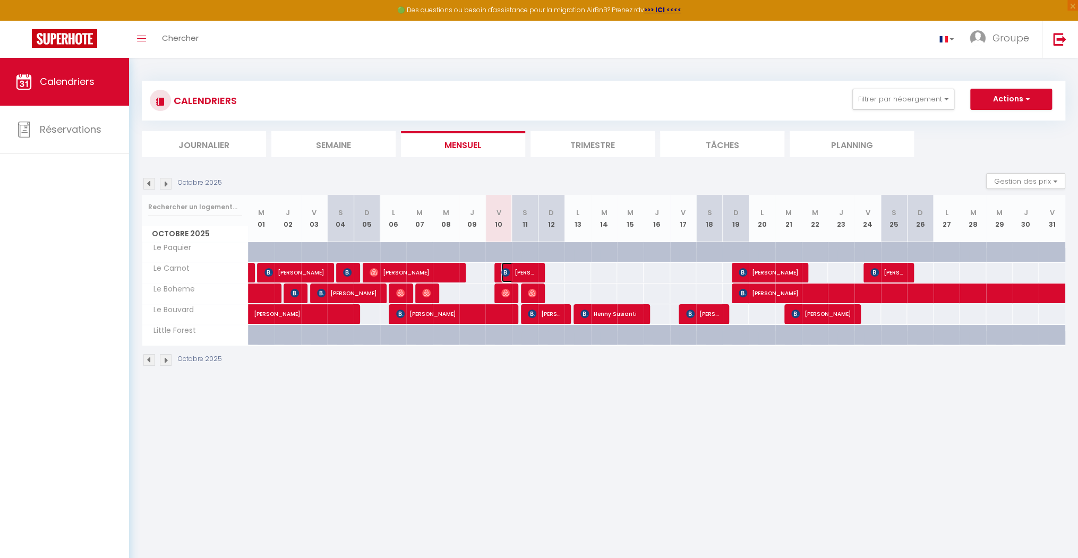
click at [529, 271] on span "[PERSON_NAME]" at bounding box center [519, 272] width 36 height 20
select select "OK"
select select "1"
select select "0"
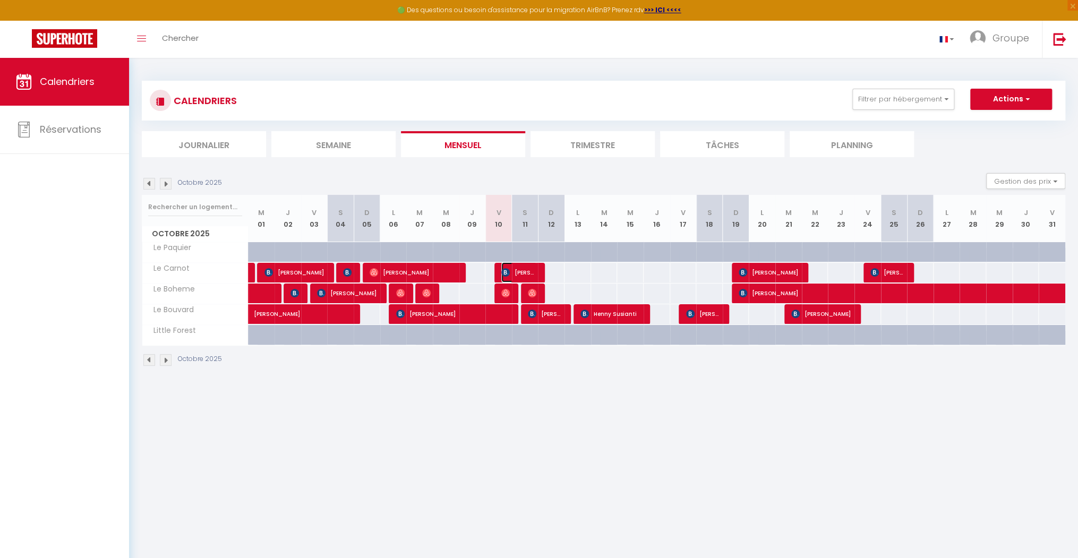
select select "1"
select select
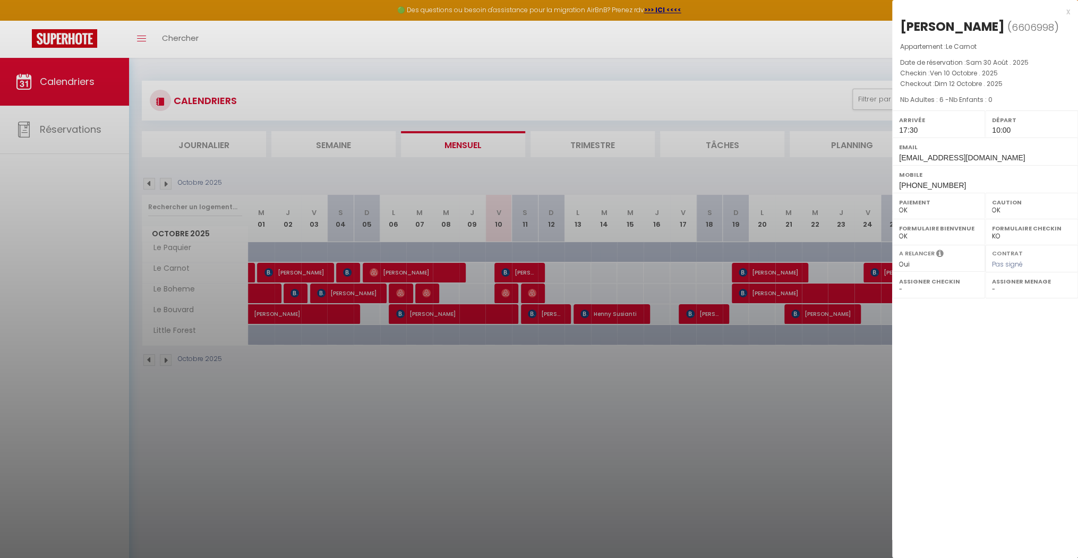
click at [553, 280] on div at bounding box center [539, 279] width 1078 height 558
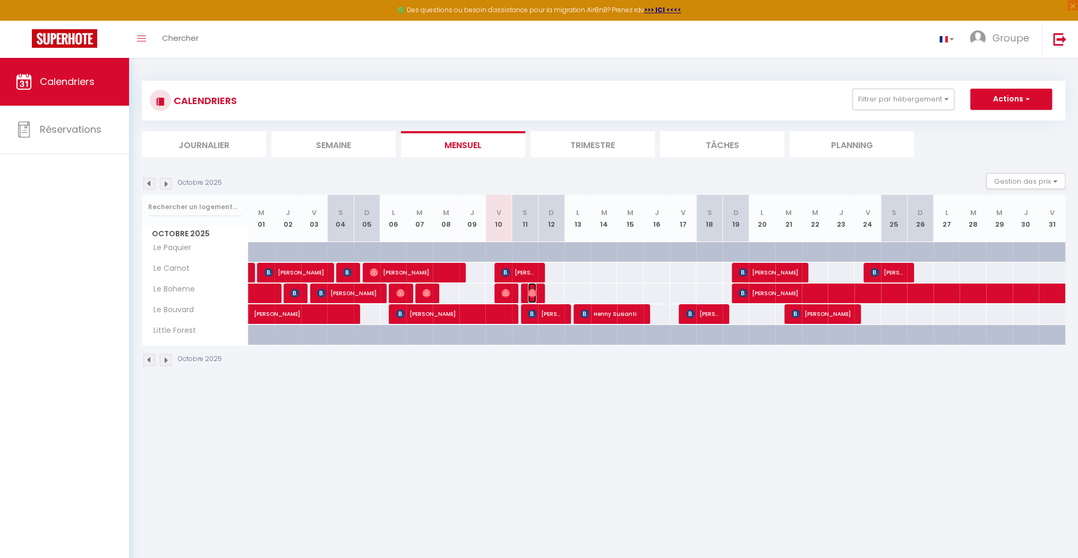
click at [532, 289] on img at bounding box center [532, 293] width 8 height 8
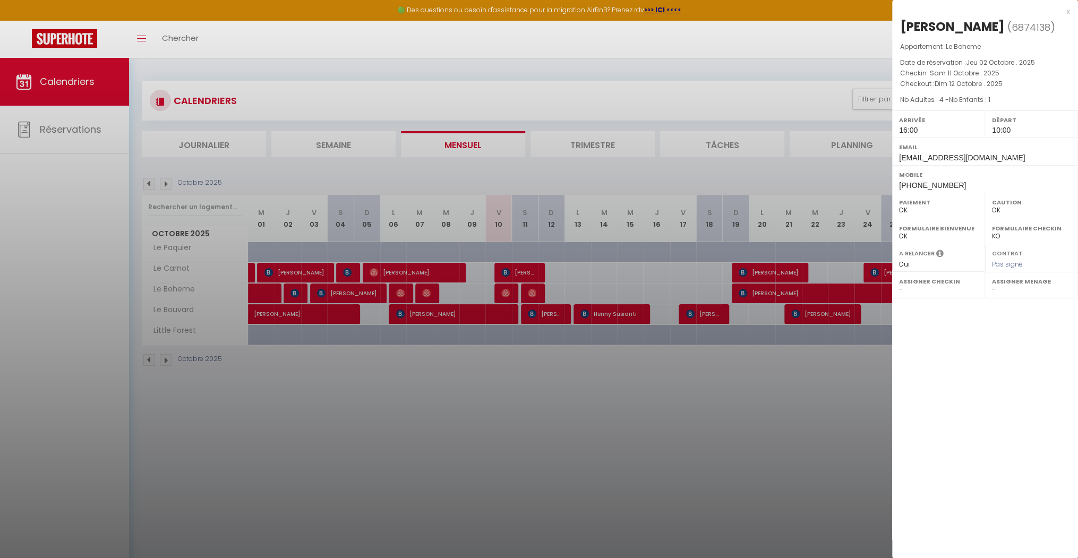
click at [540, 298] on div at bounding box center [539, 279] width 1078 height 558
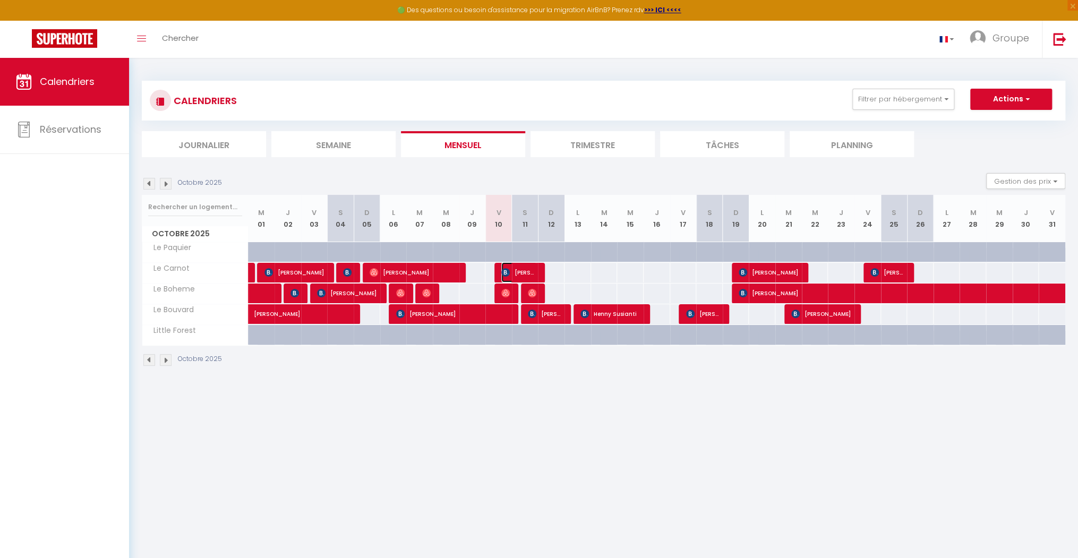
click at [527, 272] on span "[PERSON_NAME]" at bounding box center [519, 272] width 36 height 20
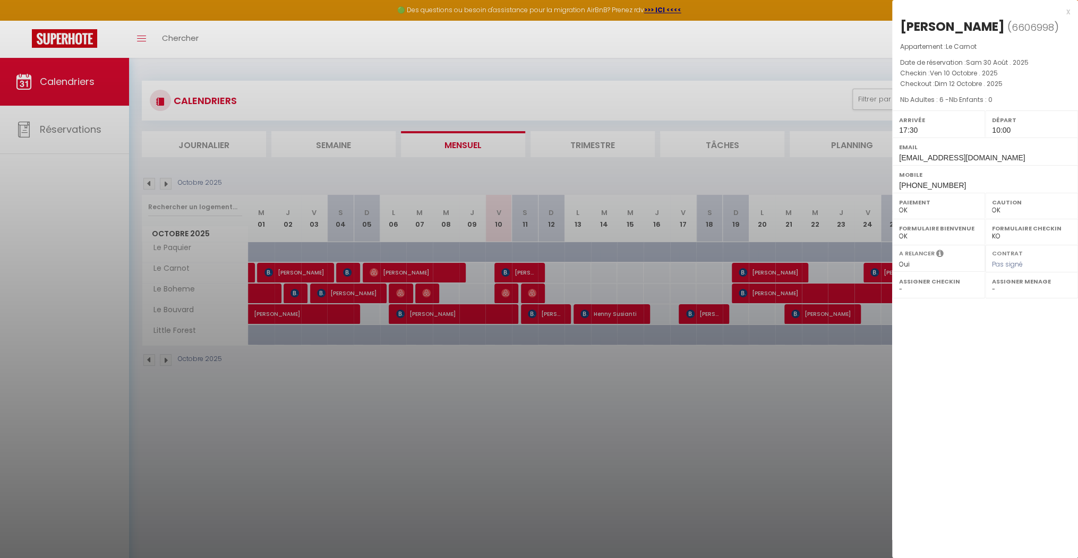
click at [549, 276] on div at bounding box center [539, 279] width 1078 height 558
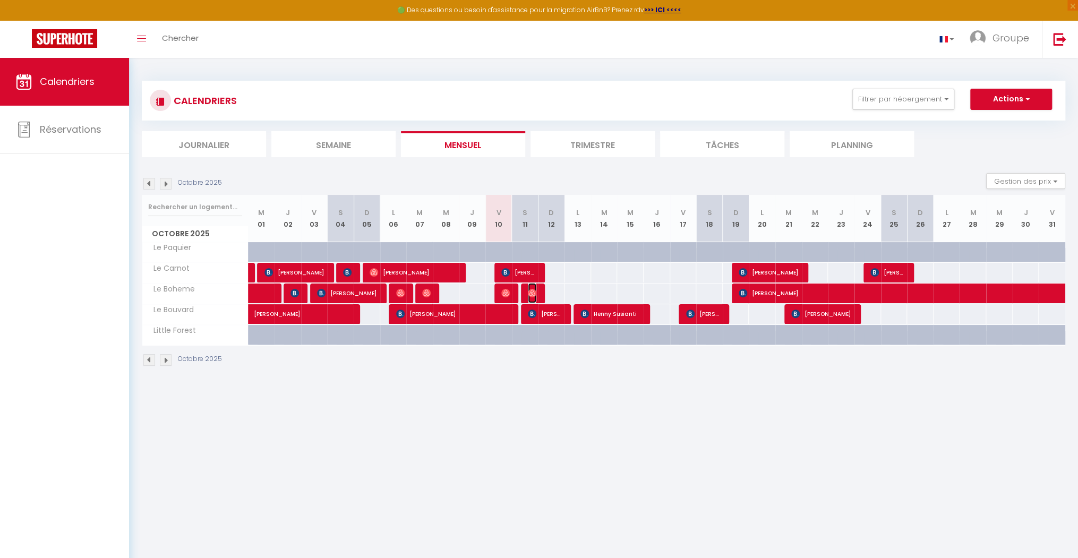
click at [528, 292] on img at bounding box center [532, 293] width 8 height 8
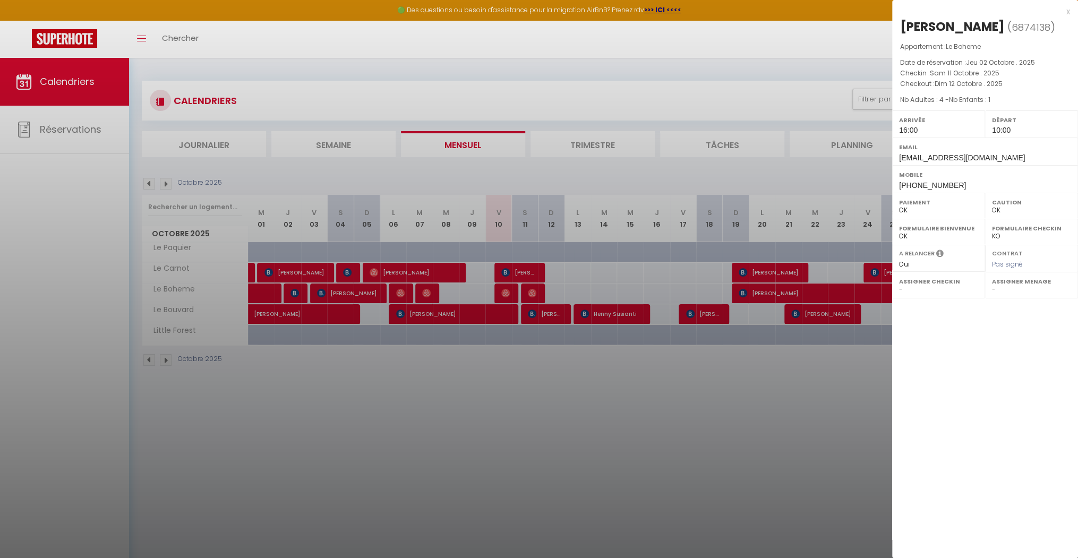
click at [589, 281] on div at bounding box center [539, 279] width 1078 height 558
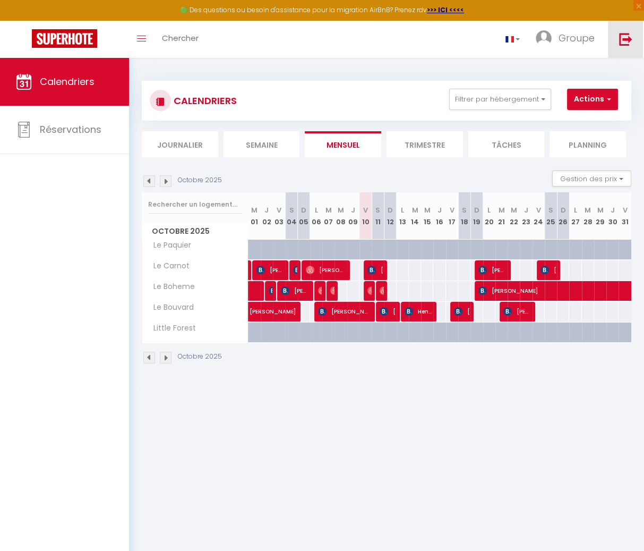
click at [589, 28] on link at bounding box center [625, 39] width 35 height 37
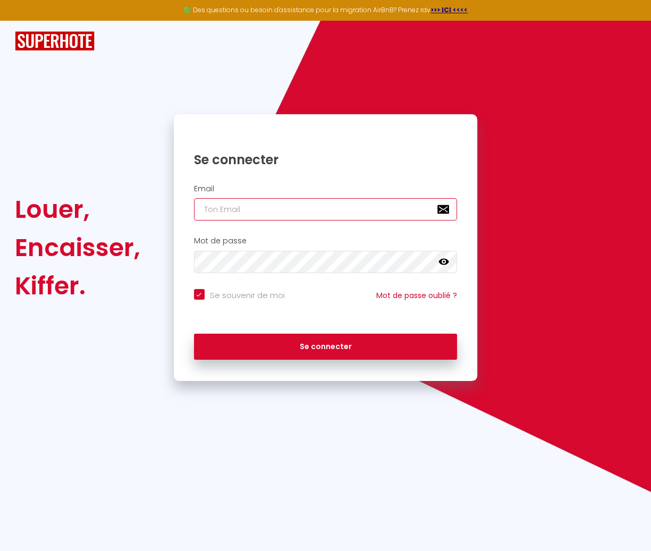
type input "[EMAIL_ADDRESS][DOMAIN_NAME]"
checkbox input "true"
click at [257, 212] on input "[EMAIL_ADDRESS][DOMAIN_NAME]" at bounding box center [325, 209] width 263 height 22
click at [310, 217] on input "[EMAIL_ADDRESS][DOMAIN_NAME]" at bounding box center [325, 209] width 263 height 22
type input "[EMAIL_ADDRESS][DOMAIN_NAME]"
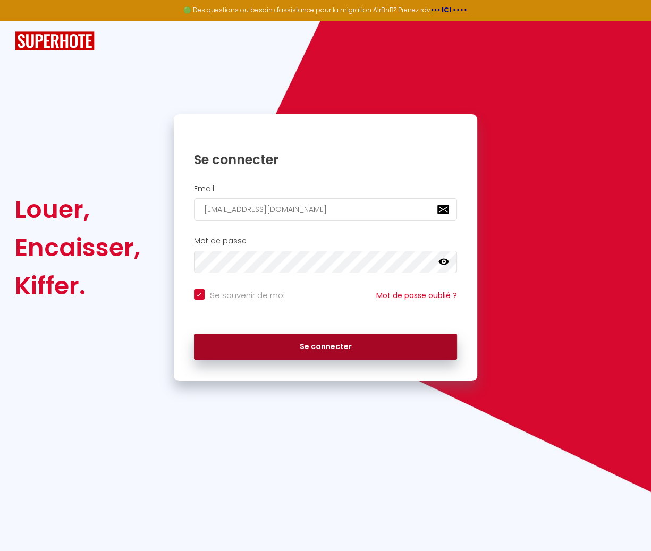
click at [276, 347] on button "Se connecter" at bounding box center [325, 347] width 263 height 27
checkbox input "true"
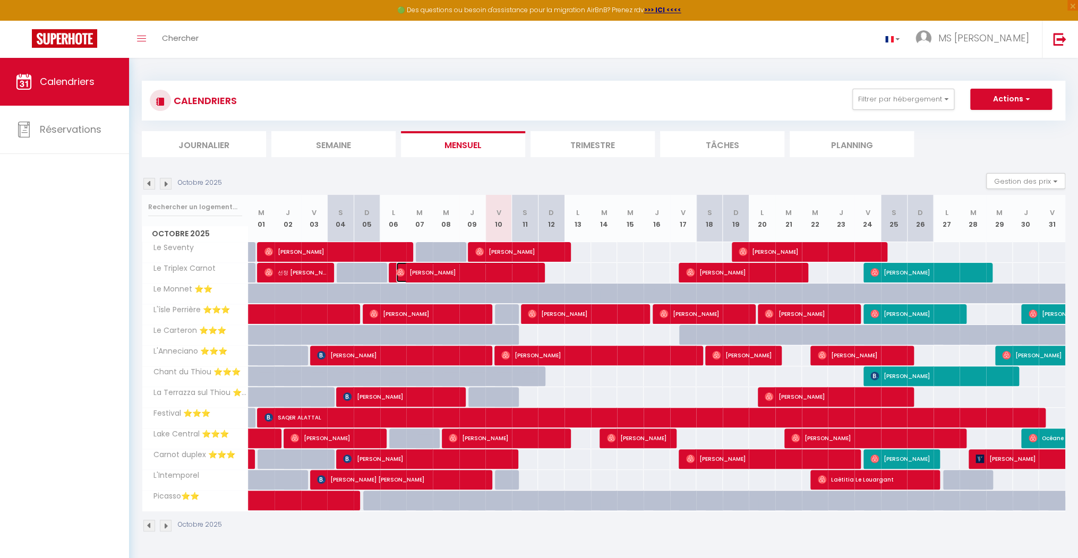
click at [531, 275] on span "[PERSON_NAME]" at bounding box center [467, 272] width 142 height 20
select select "OK"
select select "0"
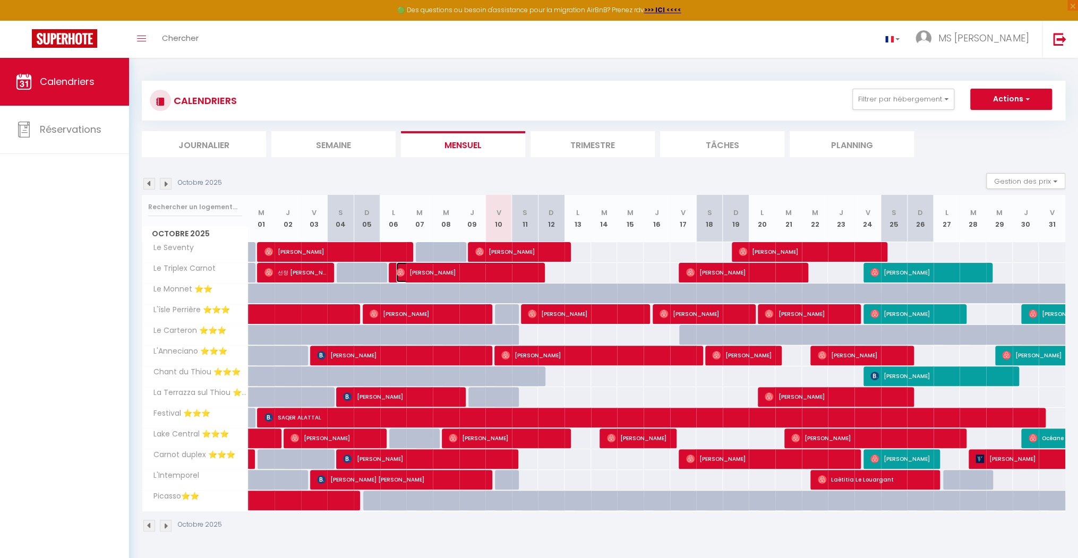
select select "1"
select select
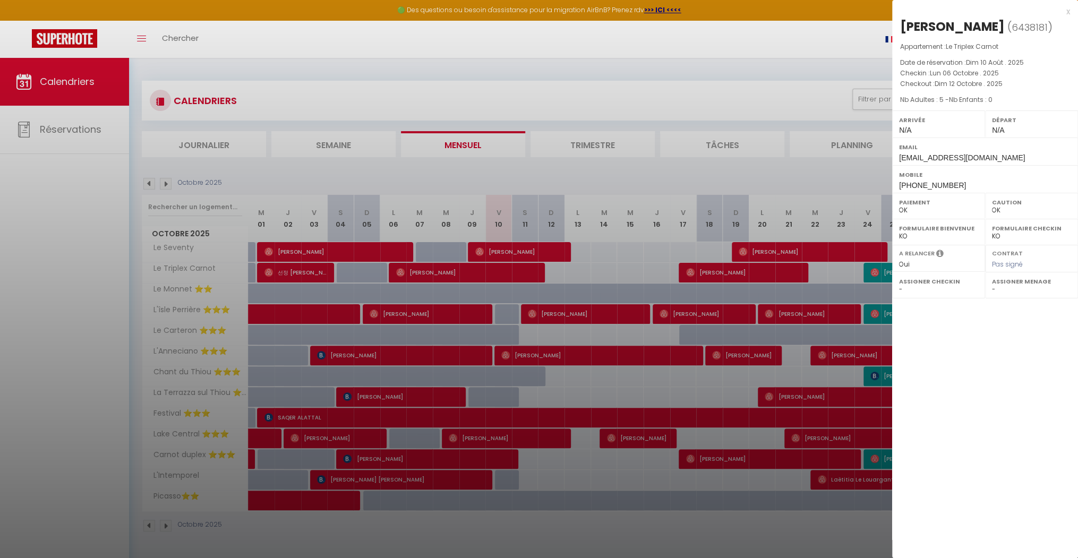
click at [546, 276] on div at bounding box center [539, 279] width 1078 height 558
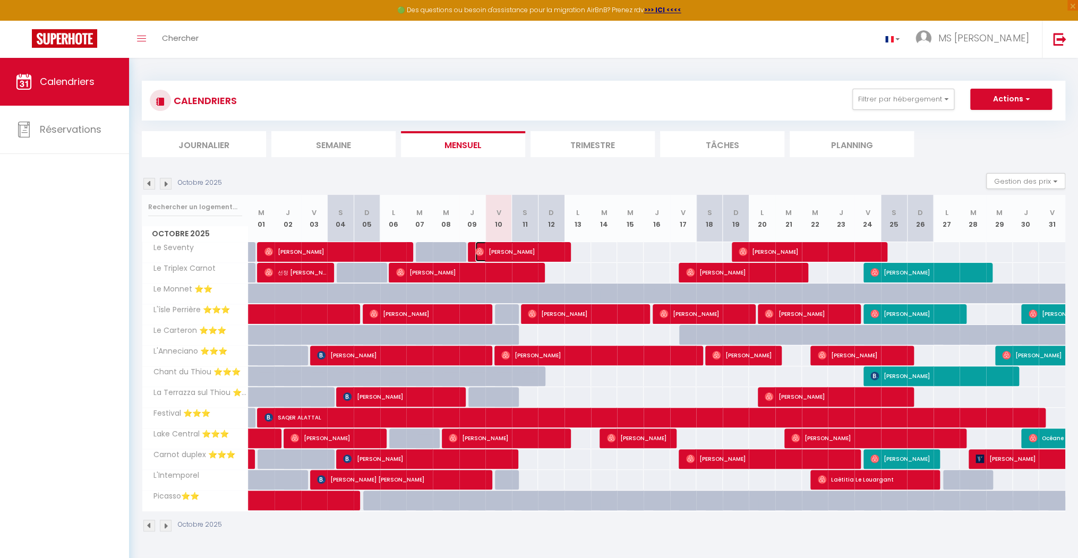
click at [552, 249] on span "[PERSON_NAME]" at bounding box center [519, 252] width 89 height 20
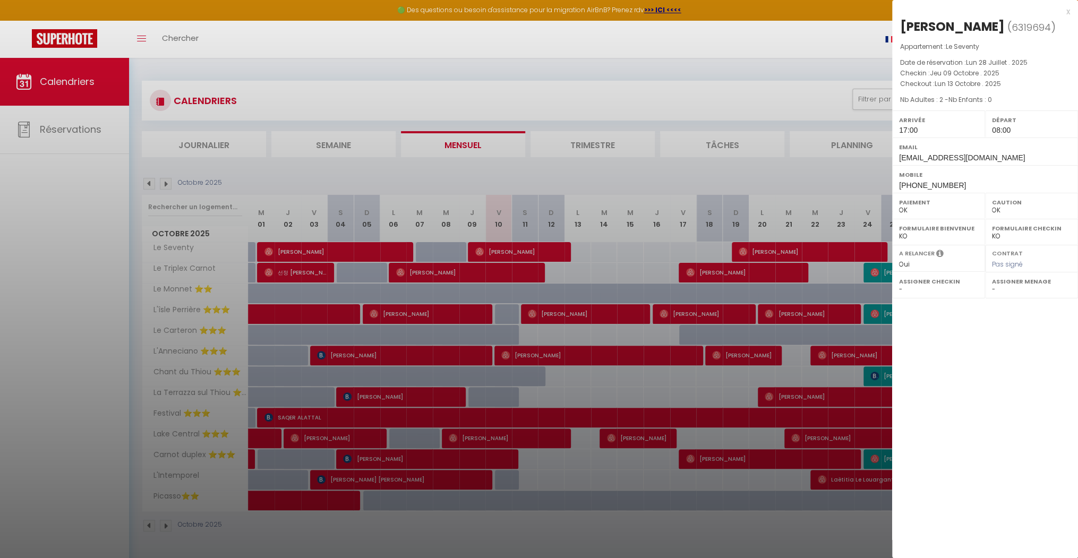
click at [572, 251] on div at bounding box center [539, 279] width 1078 height 558
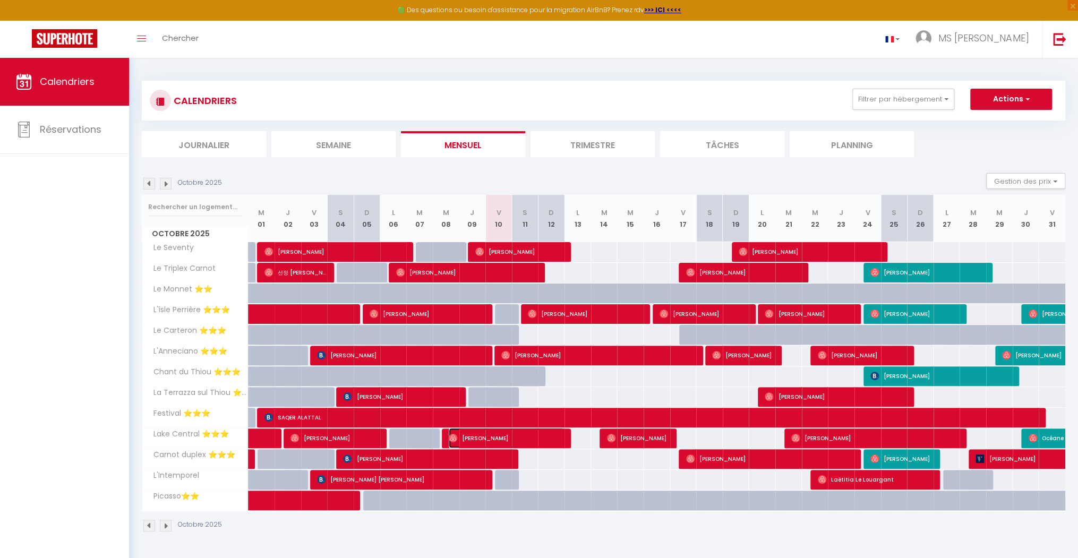
click at [559, 434] on span "[PERSON_NAME]" at bounding box center [506, 438] width 115 height 20
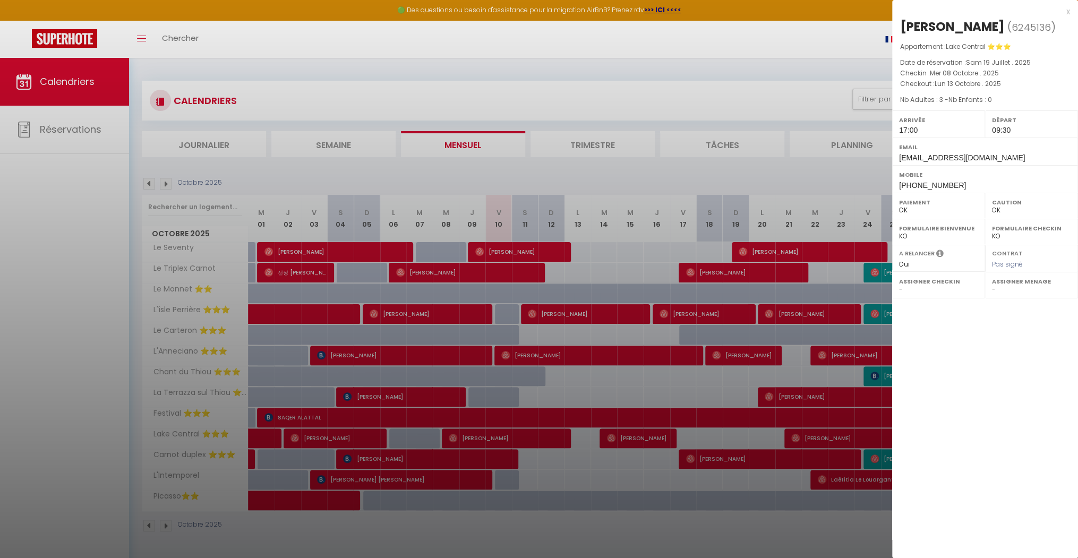
click at [566, 437] on div at bounding box center [539, 279] width 1078 height 558
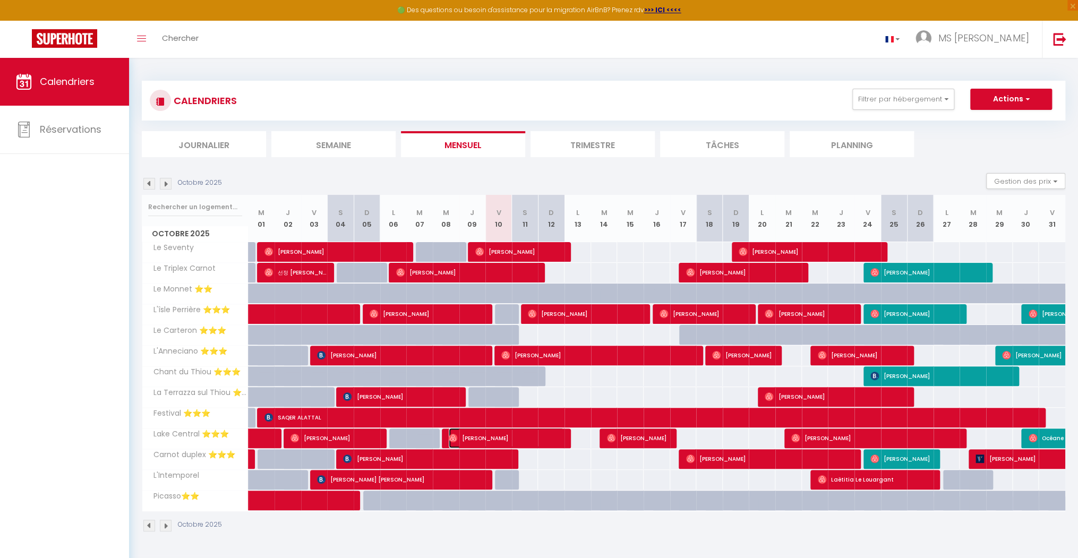
click at [554, 437] on span "[PERSON_NAME]" at bounding box center [506, 438] width 115 height 20
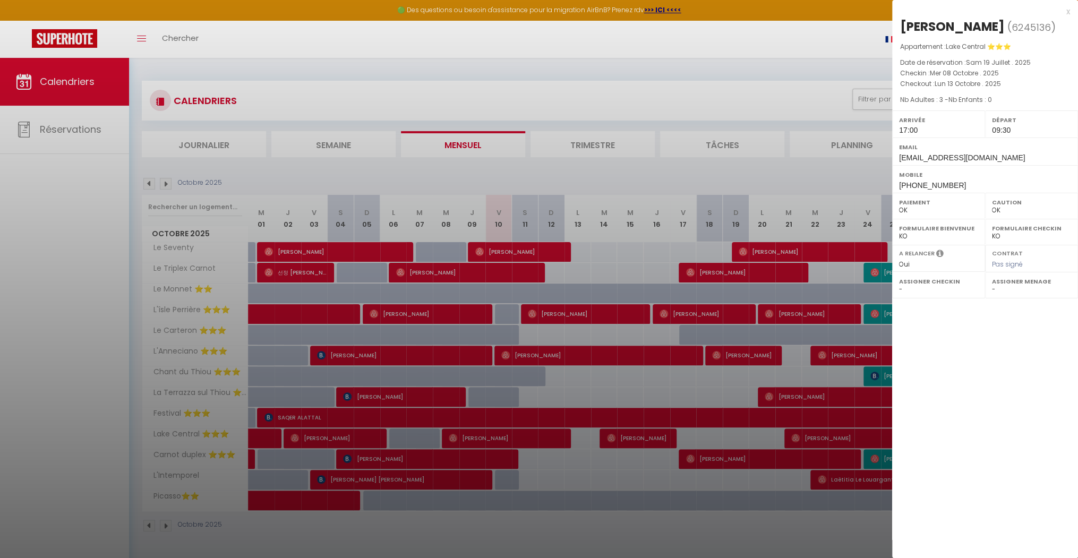
click at [584, 442] on div at bounding box center [539, 279] width 1078 height 558
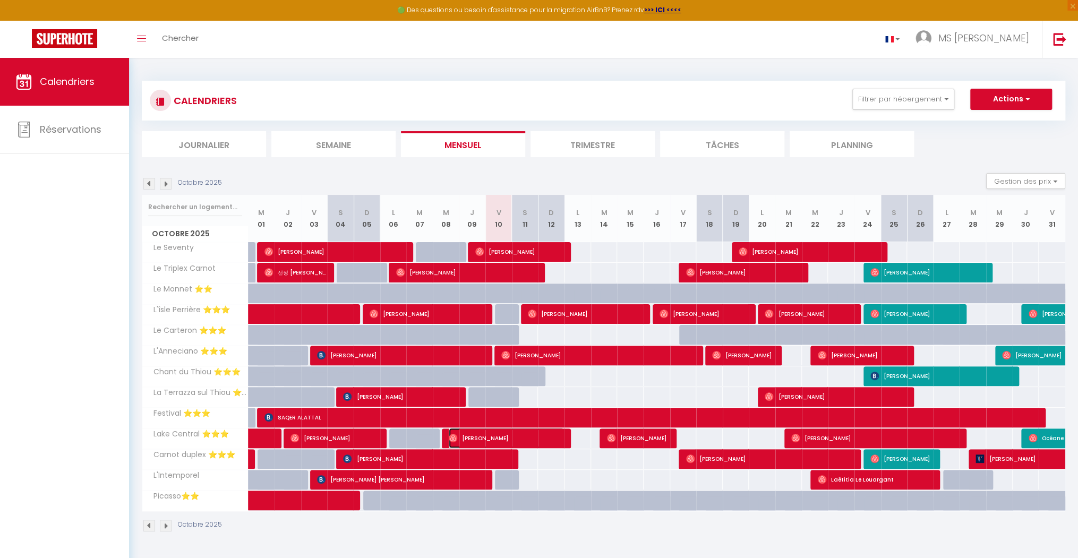
click at [555, 433] on span "[PERSON_NAME]" at bounding box center [506, 438] width 115 height 20
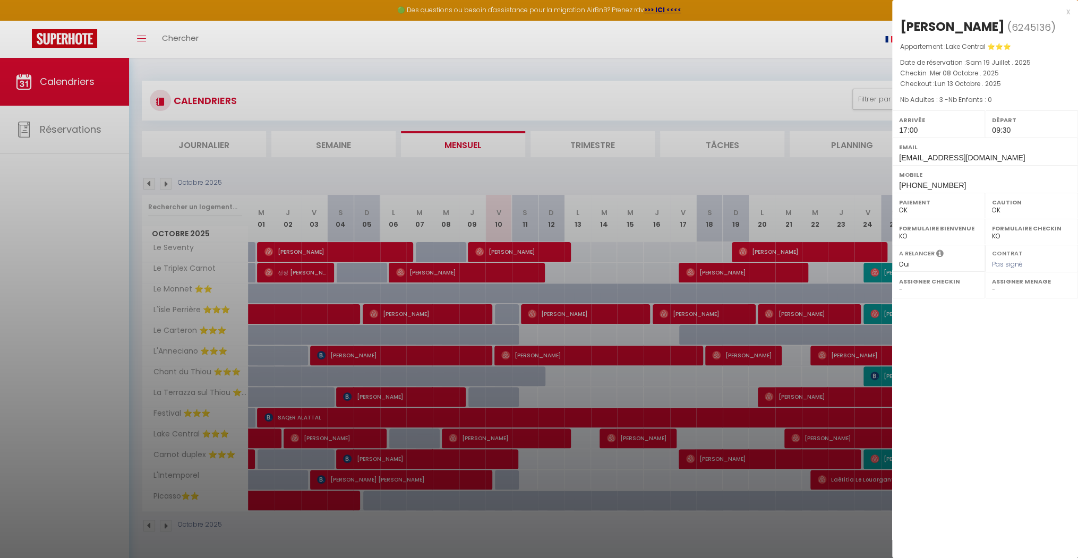
drag, startPoint x: 576, startPoint y: 422, endPoint x: 582, endPoint y: 420, distance: 6.2
click at [577, 422] on div at bounding box center [539, 279] width 1078 height 558
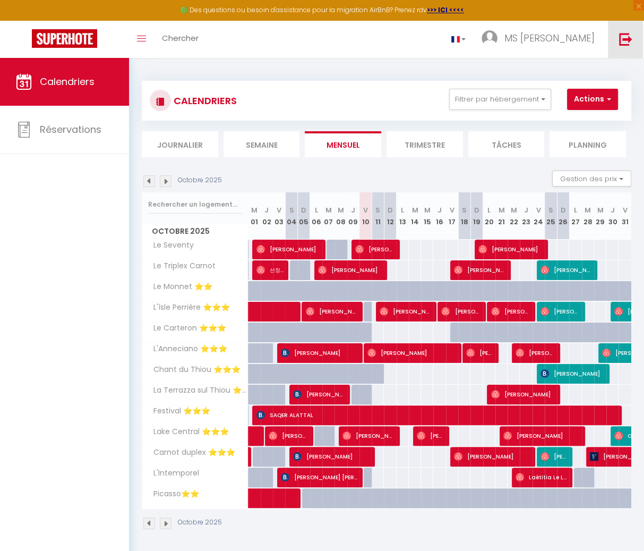
click at [589, 38] on link at bounding box center [625, 39] width 35 height 37
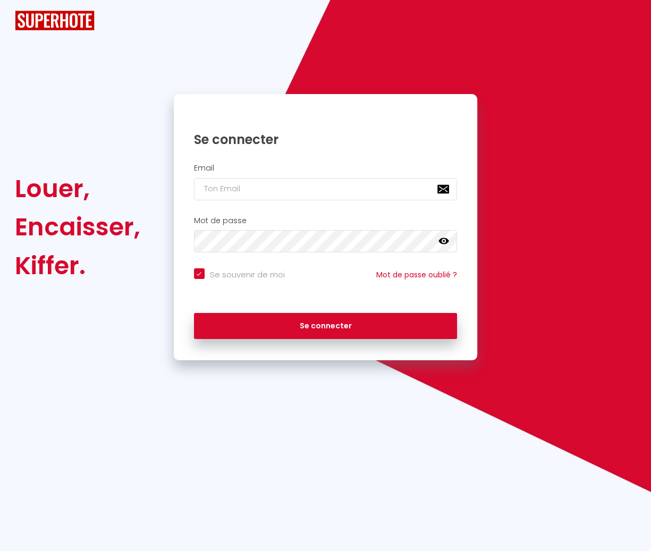
checkbox input "true"
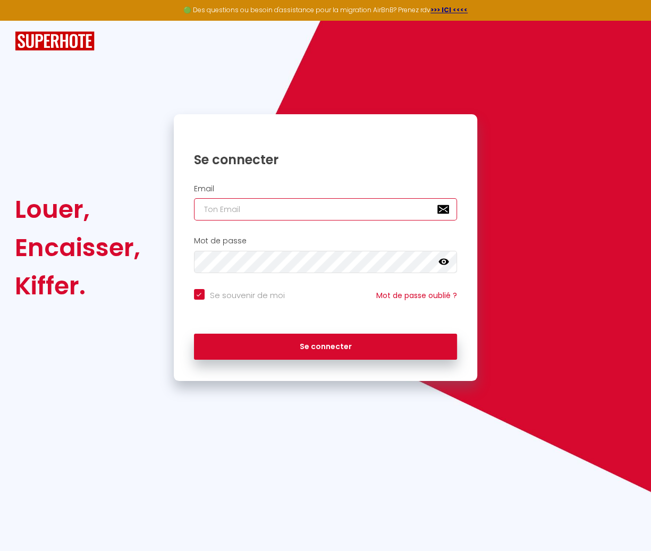
type input "[EMAIL_ADDRESS][DOMAIN_NAME]"
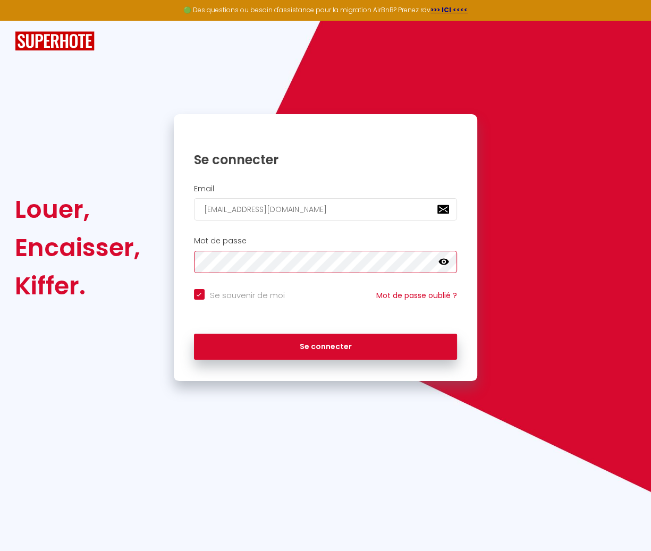
checkbox input "true"
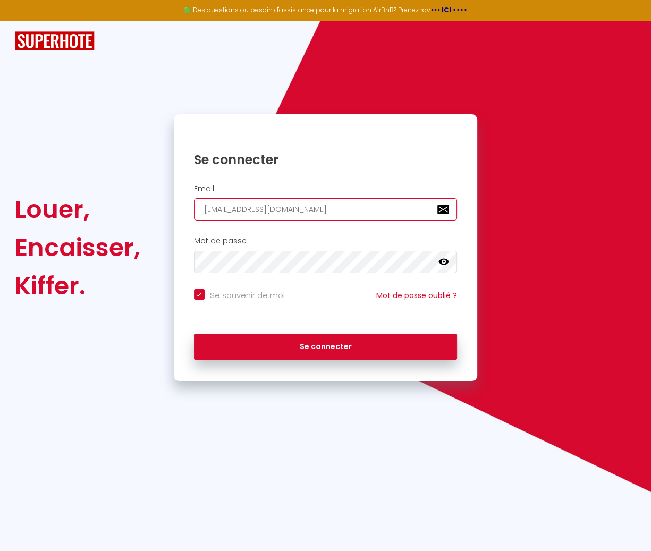
drag, startPoint x: 351, startPoint y: 217, endPoint x: 346, endPoint y: 223, distance: 8.3
click at [351, 217] on input "[EMAIL_ADDRESS][DOMAIN_NAME]" at bounding box center [325, 209] width 263 height 22
type input "[EMAIL_ADDRESS][DOMAIN_NAME]"
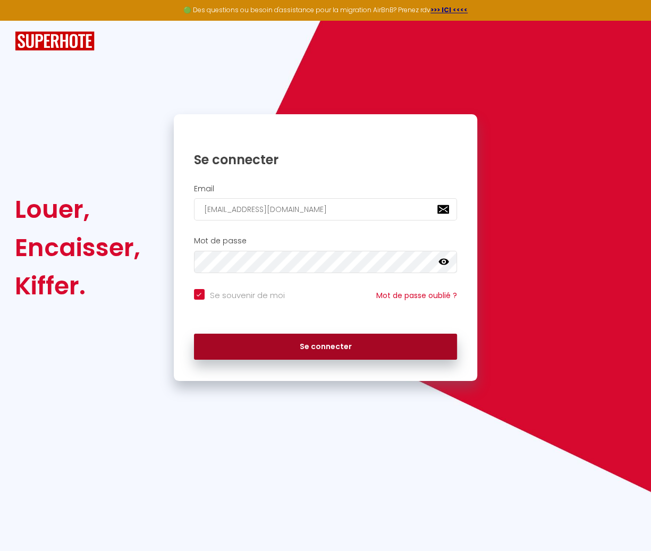
click at [288, 343] on button "Se connecter" at bounding box center [325, 347] width 263 height 27
checkbox input "true"
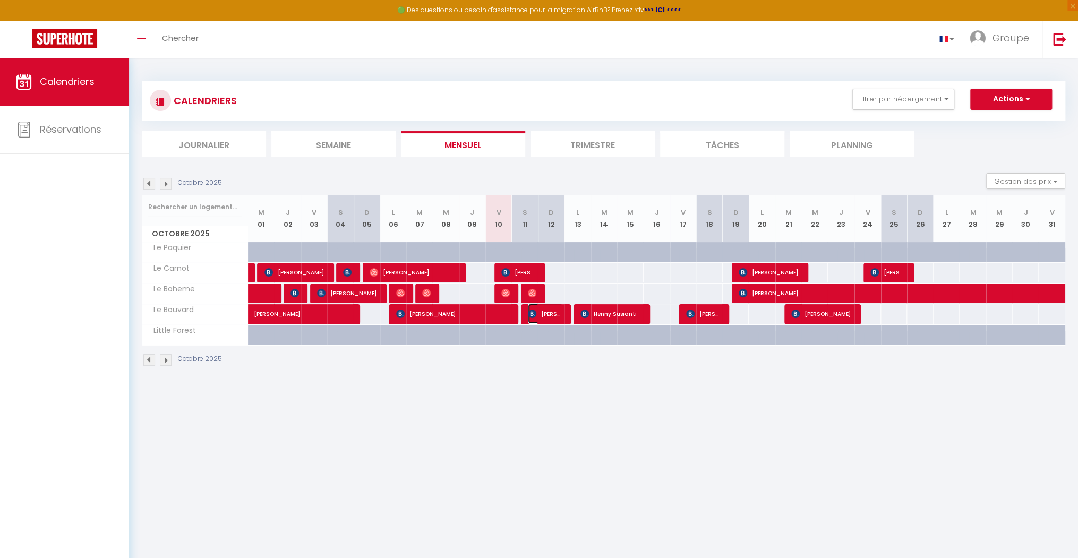
click at [548, 313] on span "[PERSON_NAME]" at bounding box center [546, 314] width 36 height 20
select select "OK"
select select "1"
select select "0"
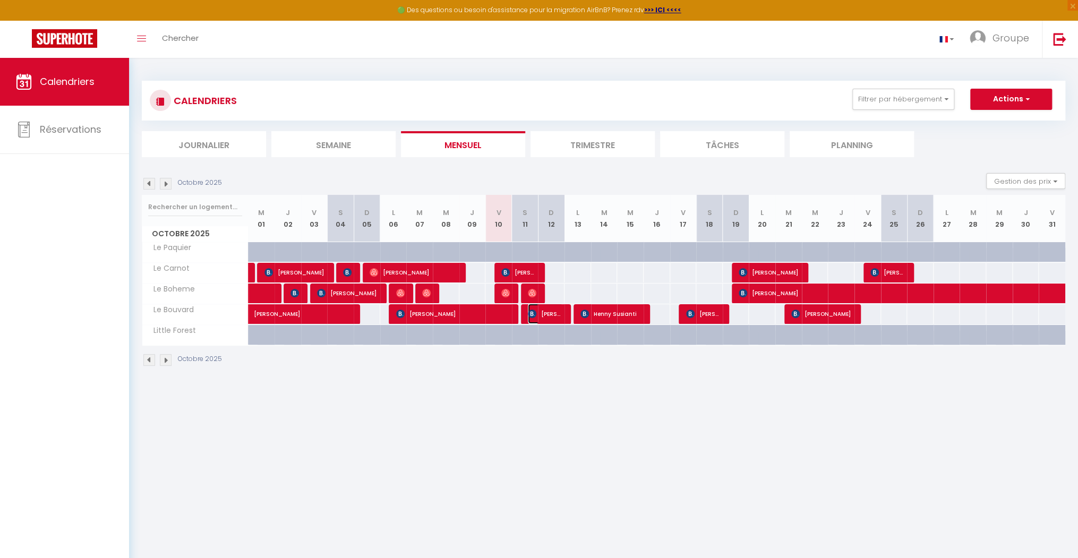
select select "1"
select select
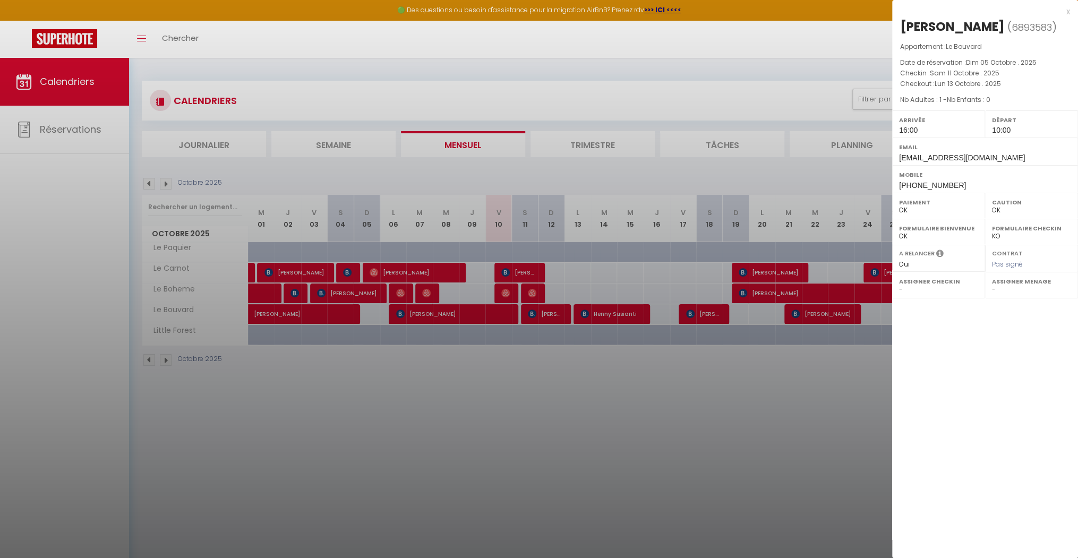
click at [589, 317] on div at bounding box center [539, 279] width 1078 height 558
